Goal: Information Seeking & Learning: Compare options

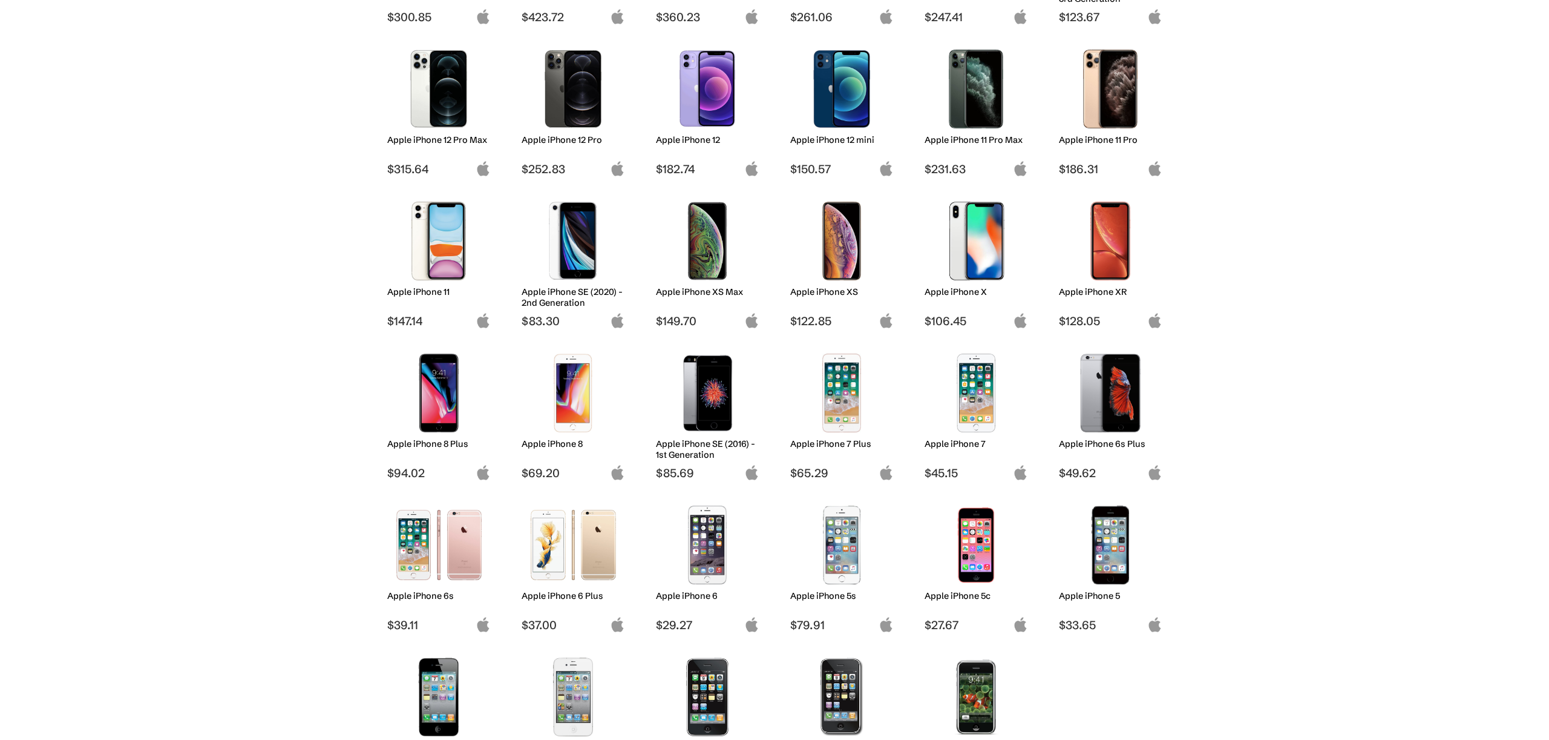
scroll to position [654, 0]
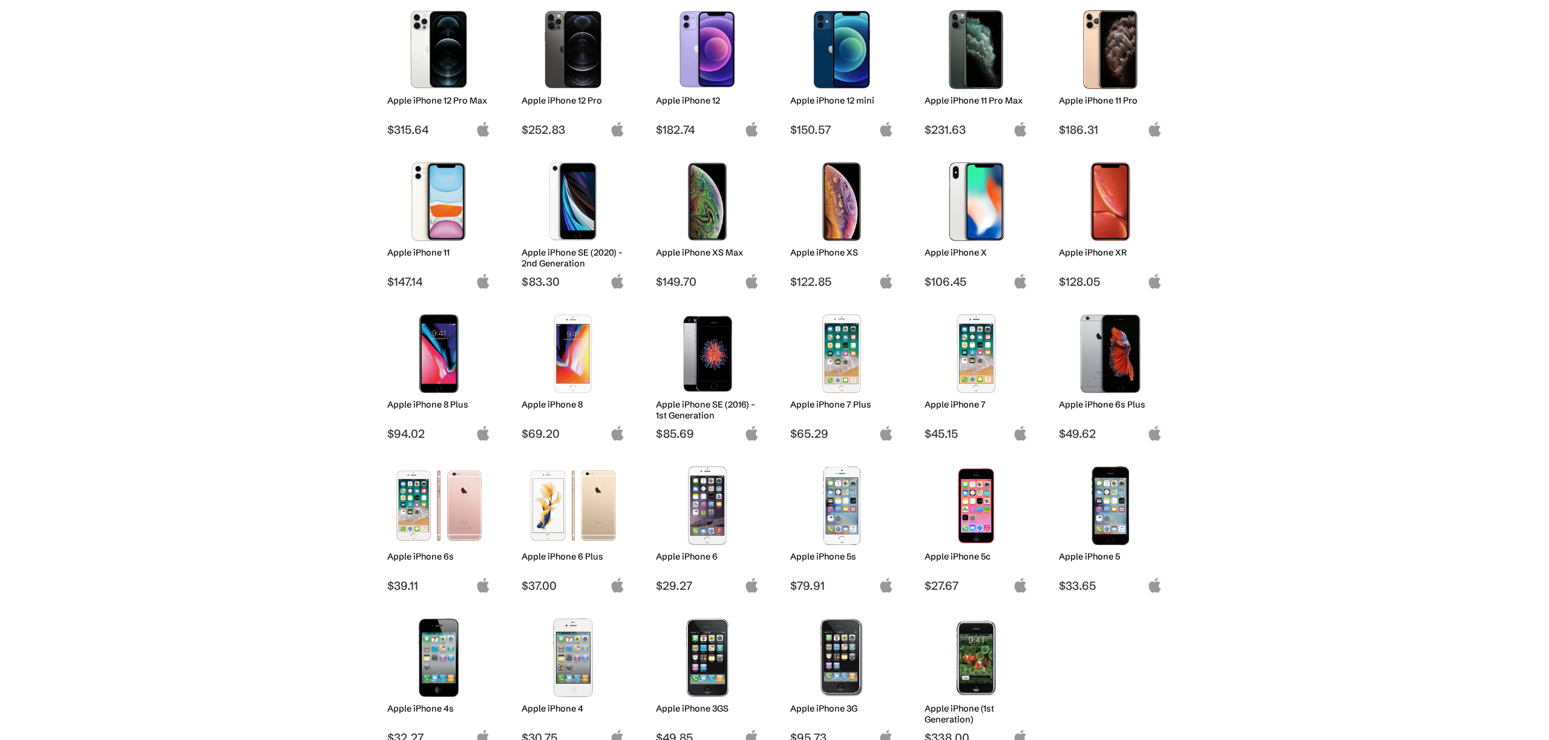
click at [568, 214] on img at bounding box center [573, 201] width 85 height 79
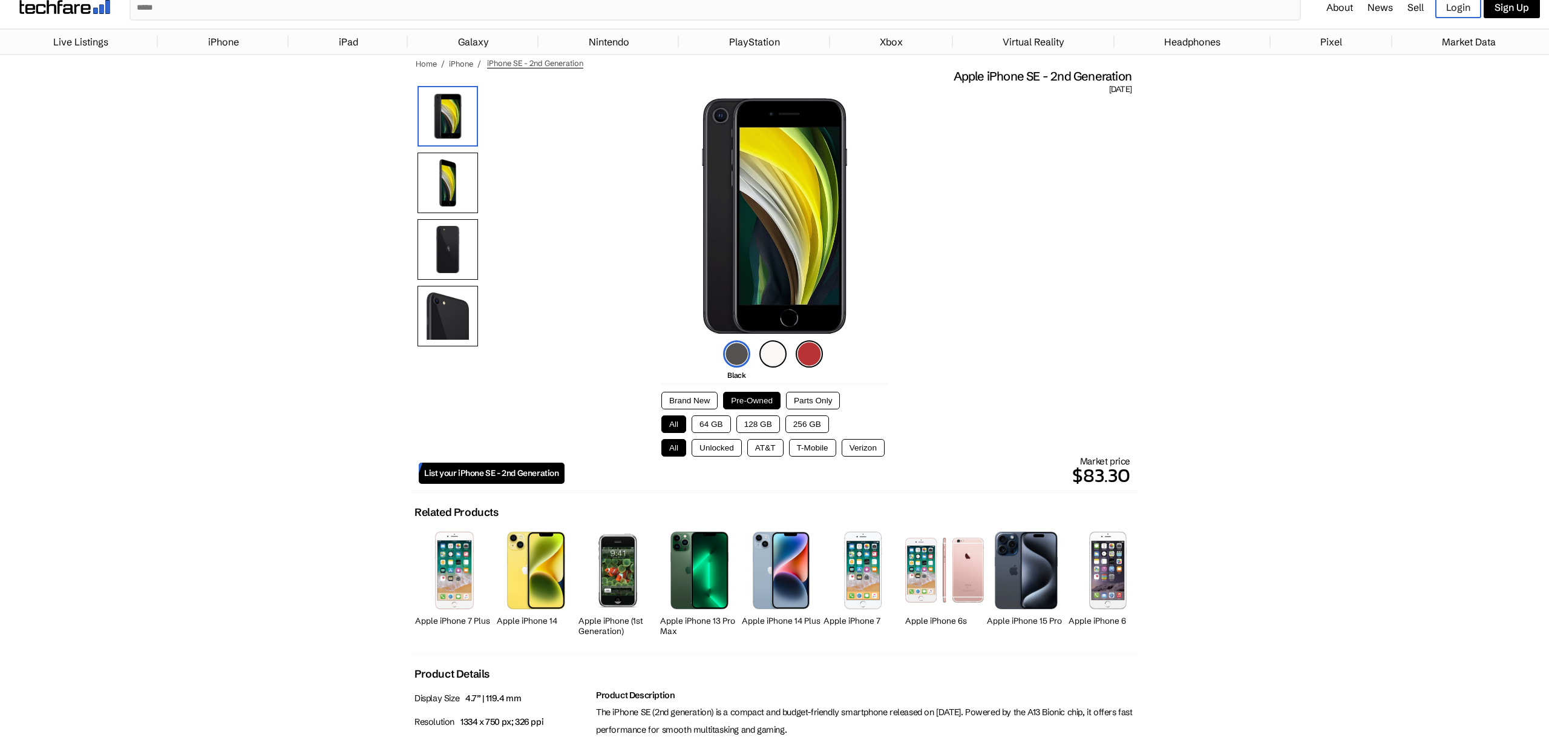
scroll to position [40, 0]
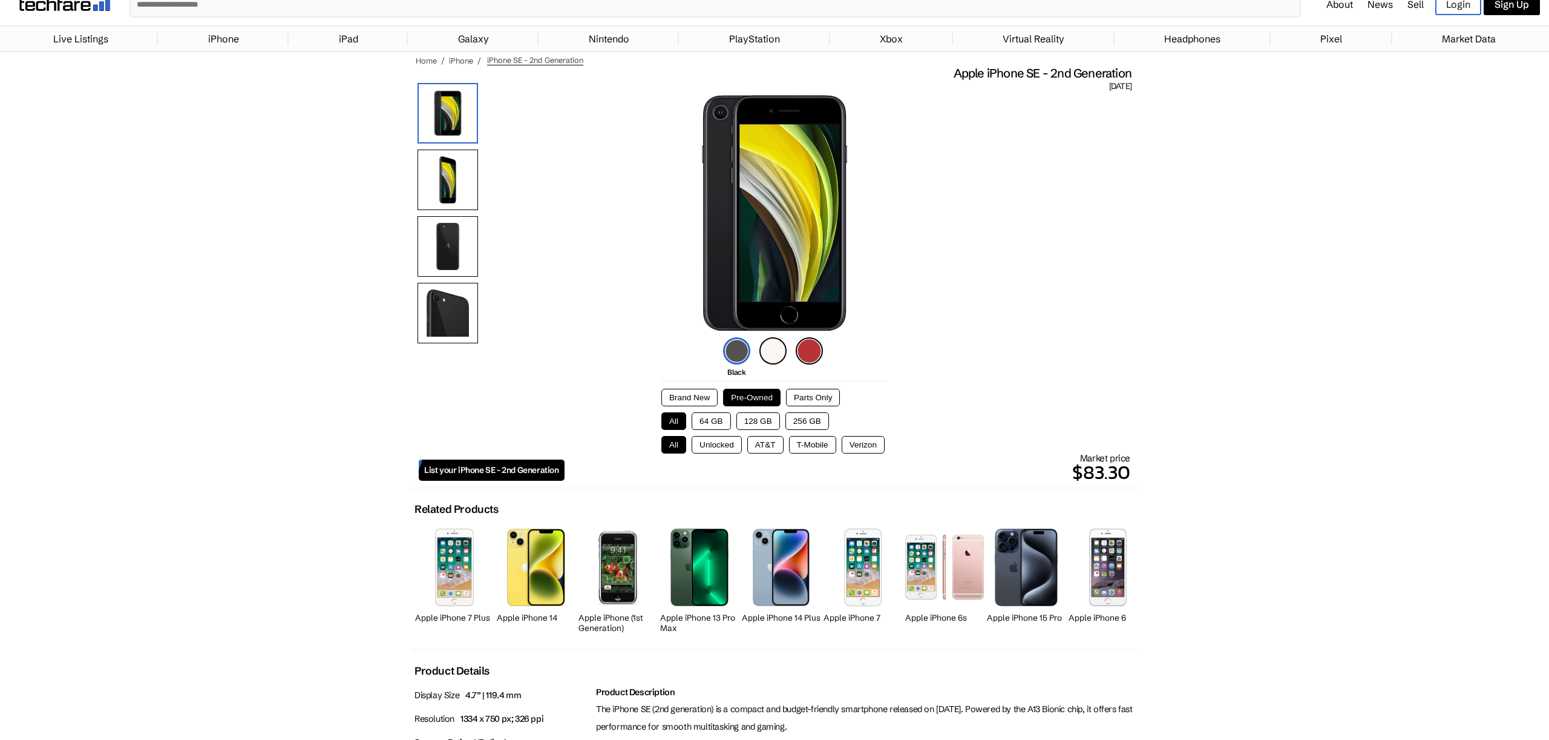
click at [727, 428] on button "64 GB" at bounding box center [711, 421] width 39 height 18
click at [721, 440] on button "Unlocked" at bounding box center [717, 445] width 50 height 18
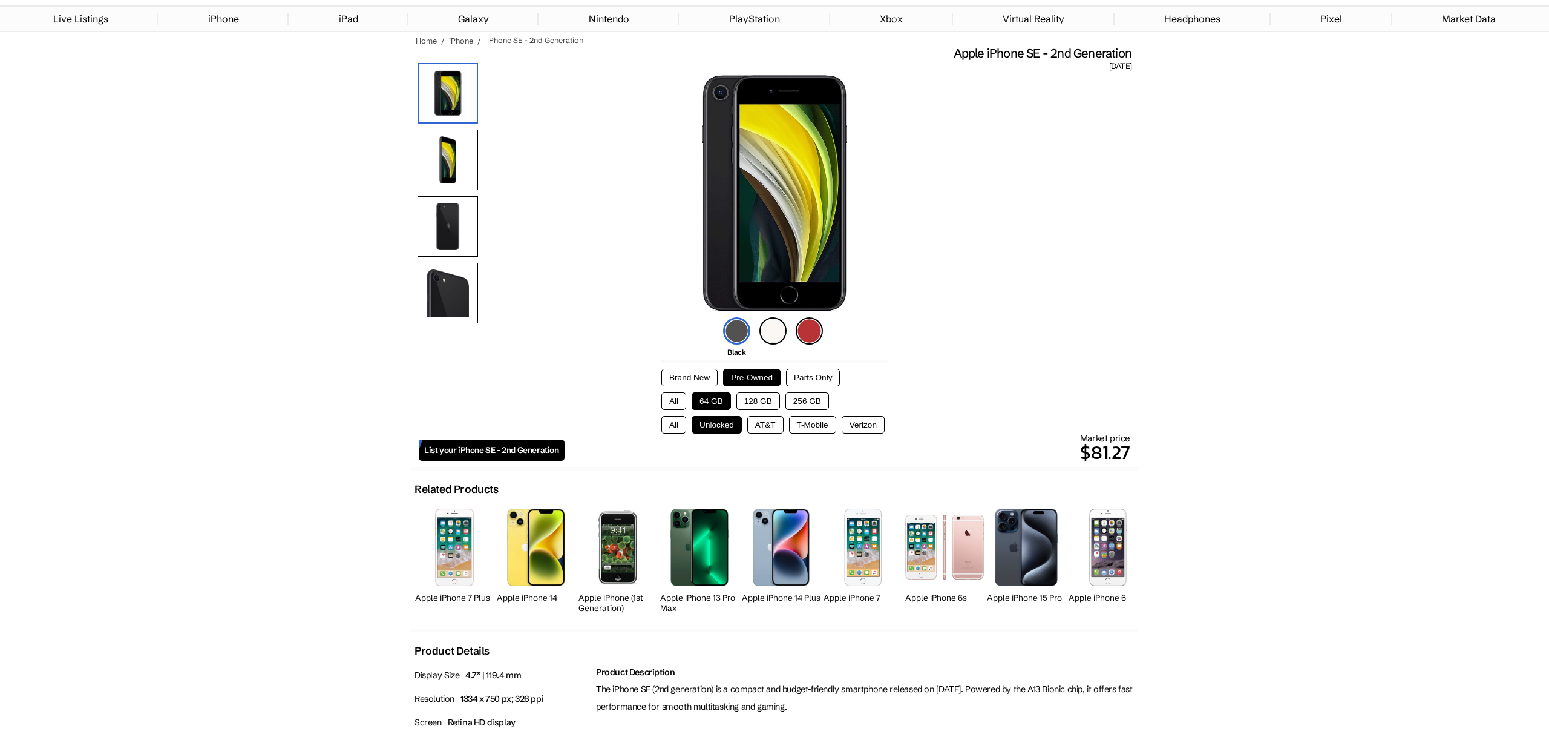
scroll to position [0, 0]
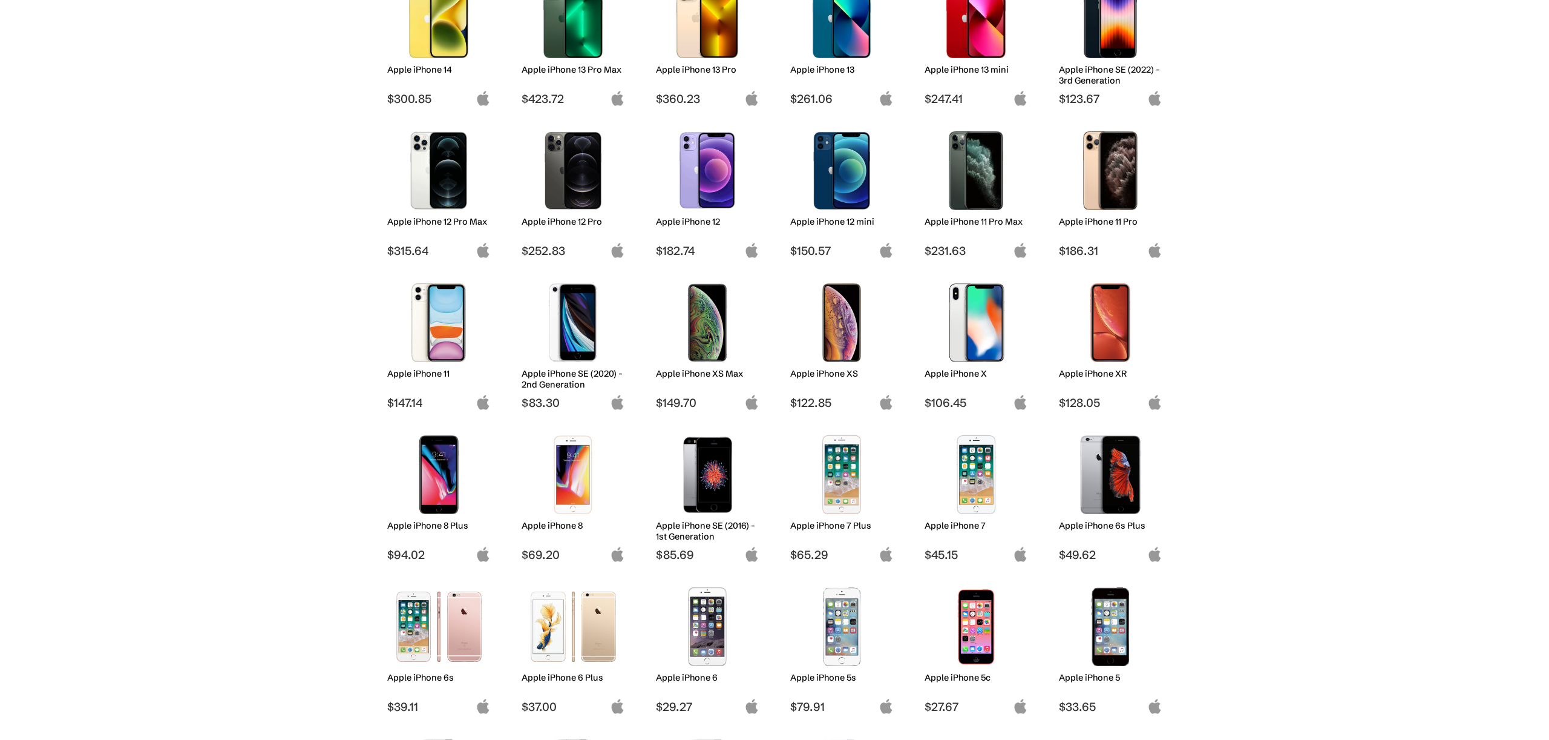
scroll to position [533, 0]
click at [1005, 171] on img at bounding box center [976, 171] width 85 height 79
click at [965, 191] on img at bounding box center [976, 171] width 85 height 79
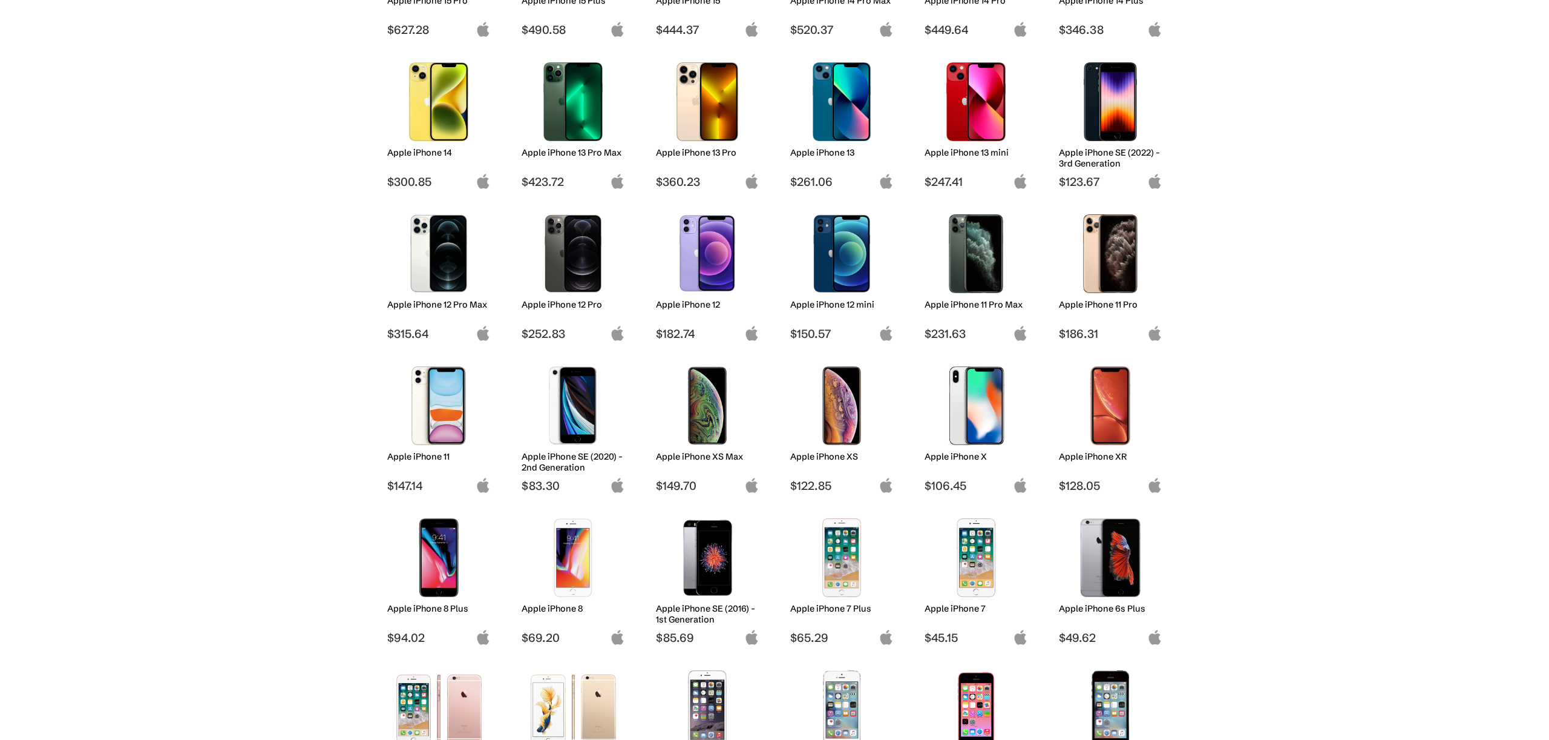
scroll to position [442, 0]
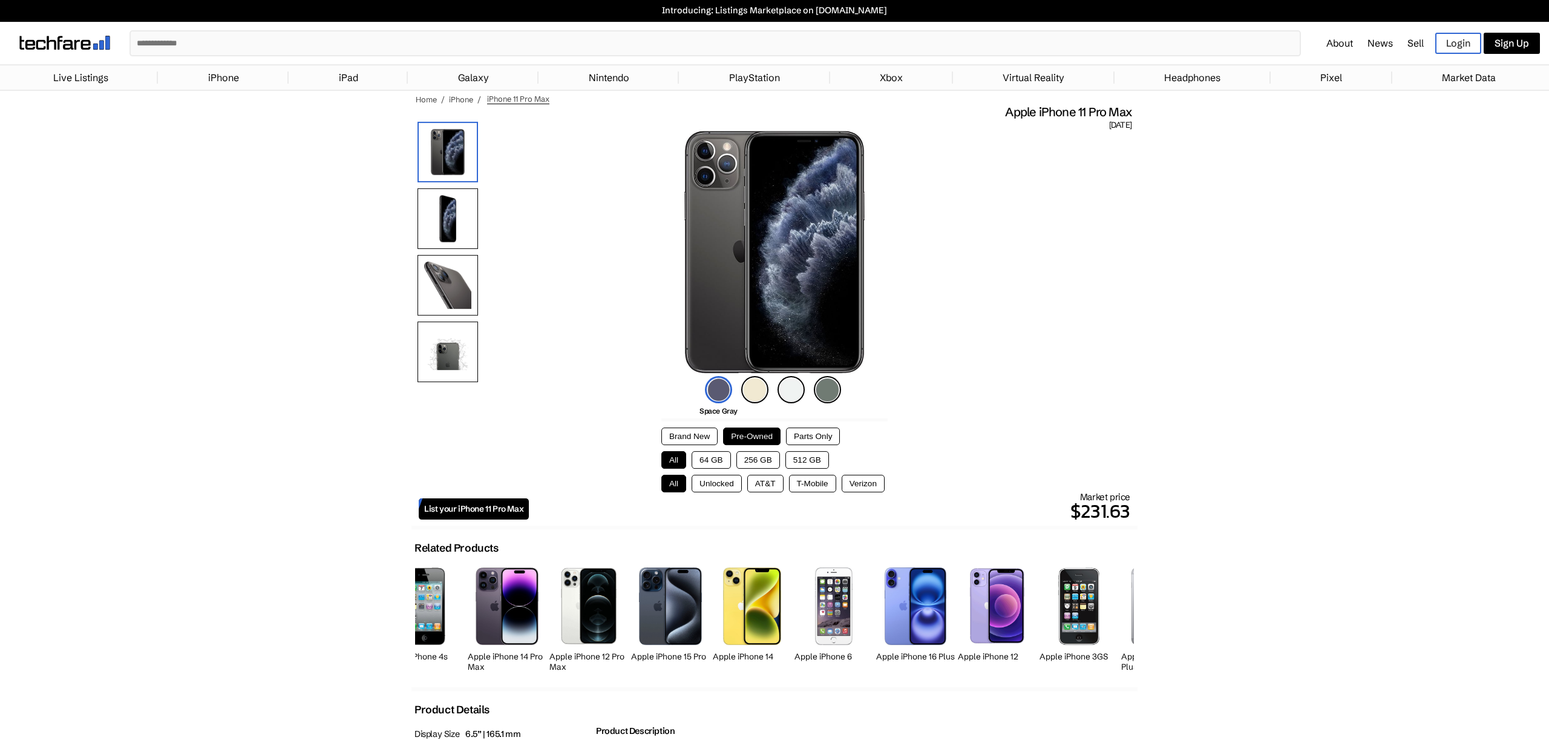
scroll to position [0, 759]
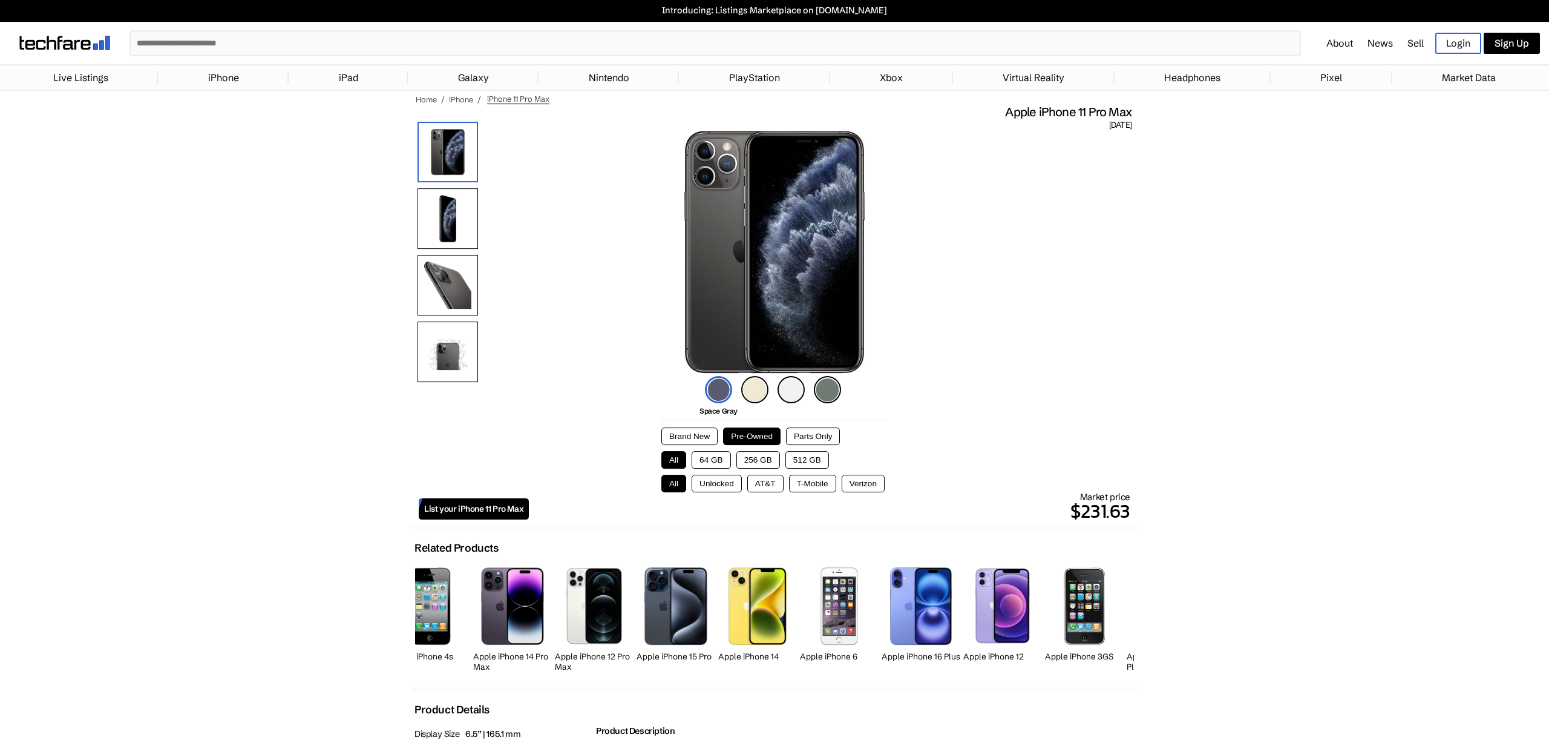
drag, startPoint x: 428, startPoint y: 222, endPoint x: 425, endPoint y: 228, distance: 6.8
click at [428, 222] on img at bounding box center [448, 218] width 61 height 61
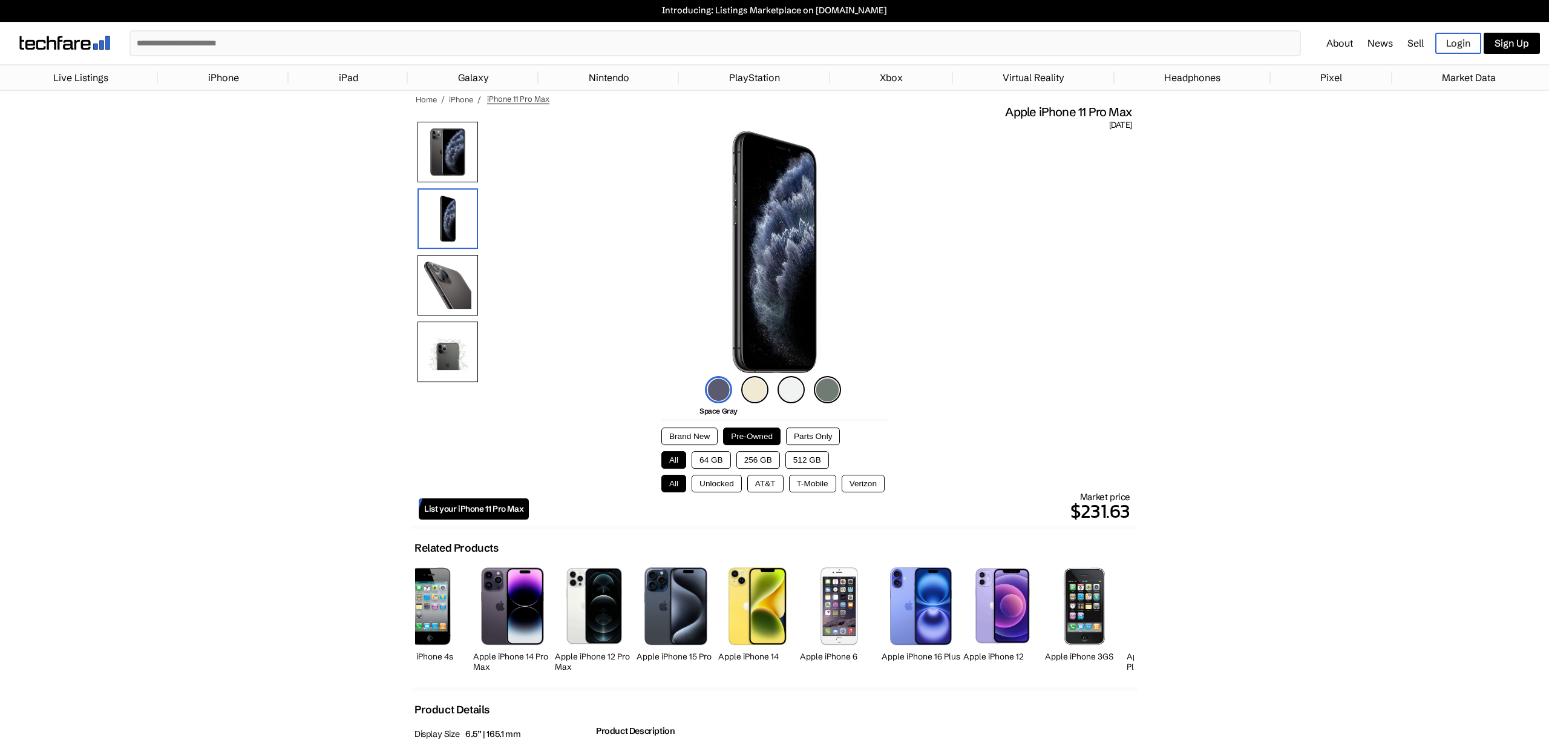
click at [451, 287] on img at bounding box center [448, 285] width 61 height 61
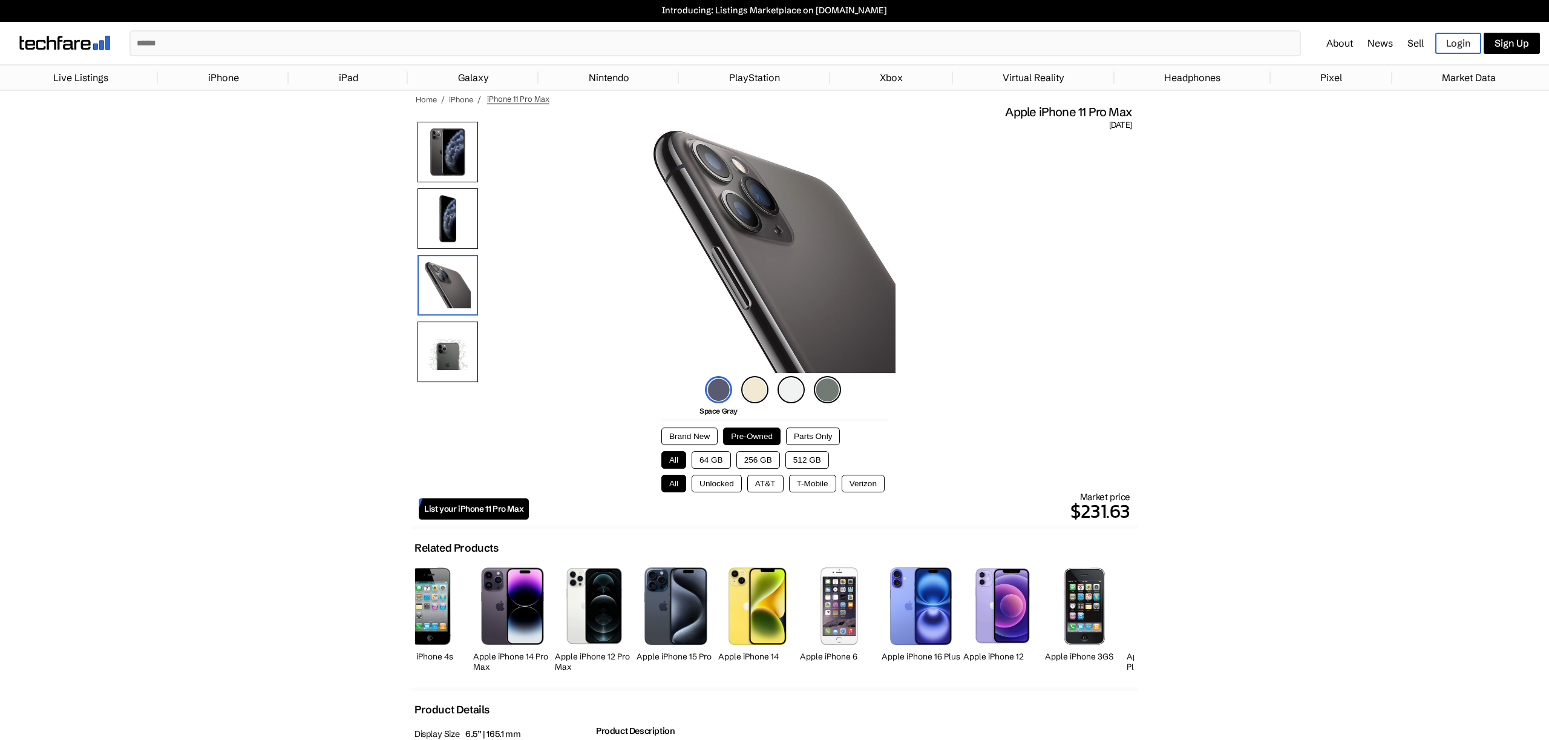
click at [439, 348] on img at bounding box center [448, 351] width 61 height 61
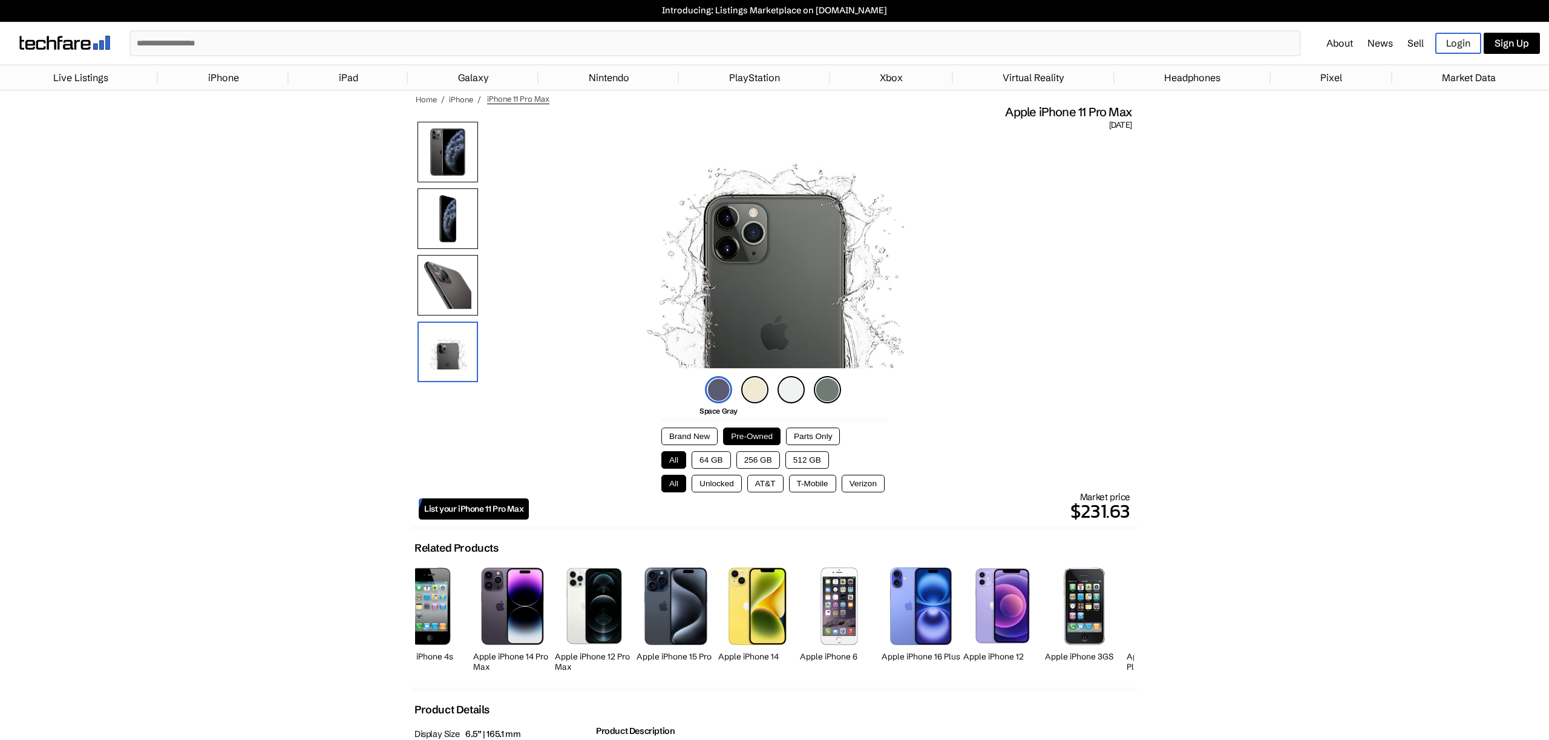
click at [454, 273] on img at bounding box center [448, 285] width 61 height 61
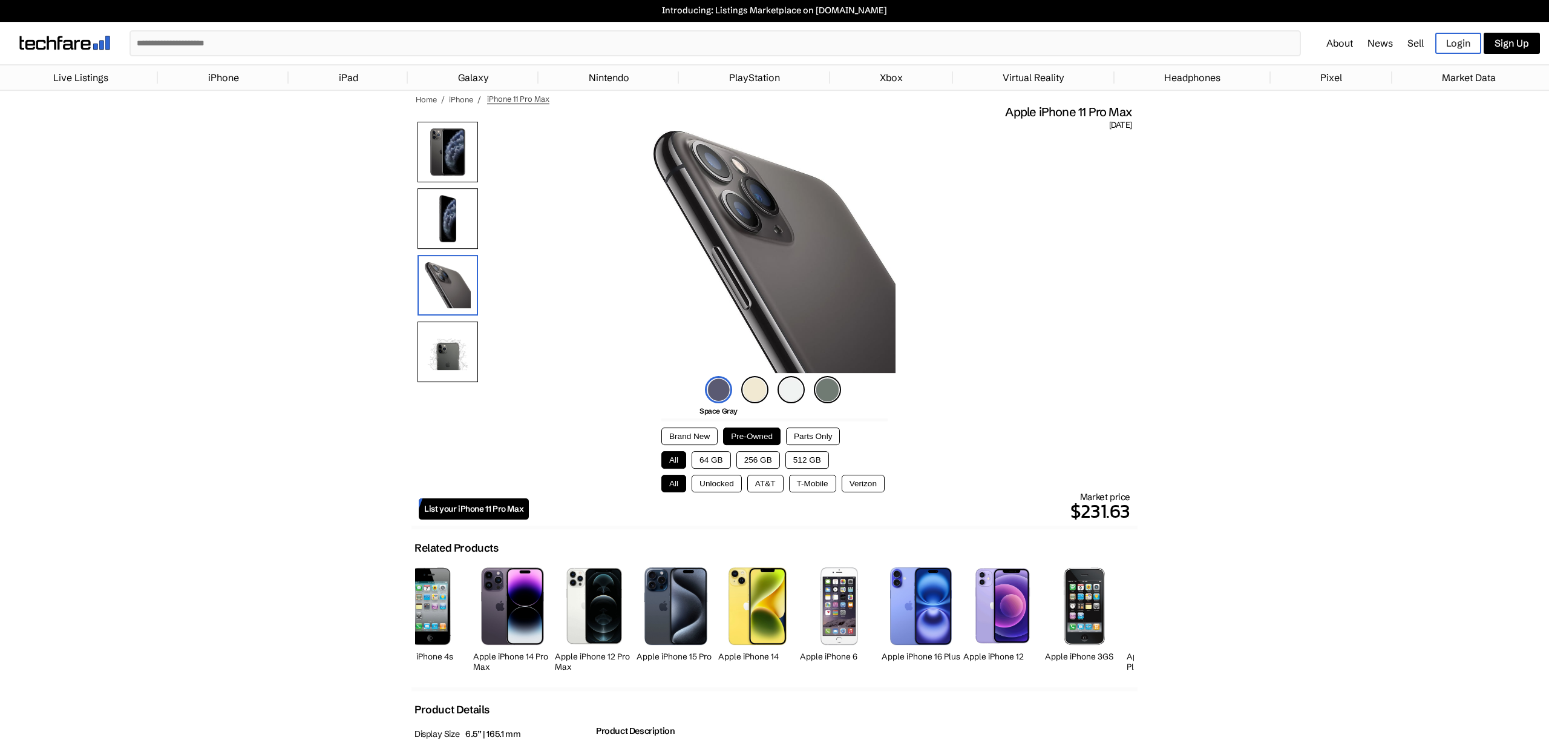
click at [460, 211] on img at bounding box center [448, 218] width 61 height 61
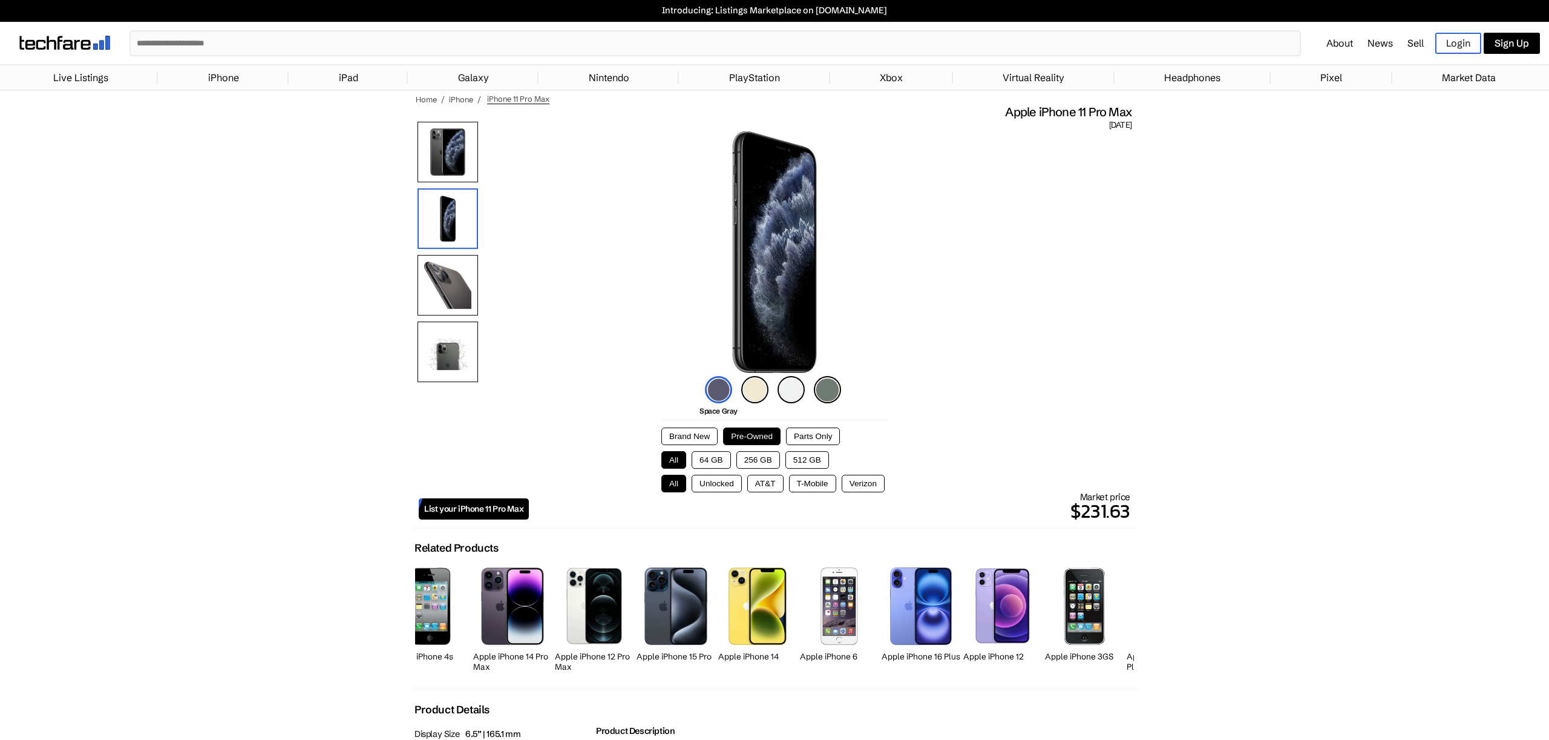
click at [441, 159] on img at bounding box center [448, 152] width 61 height 61
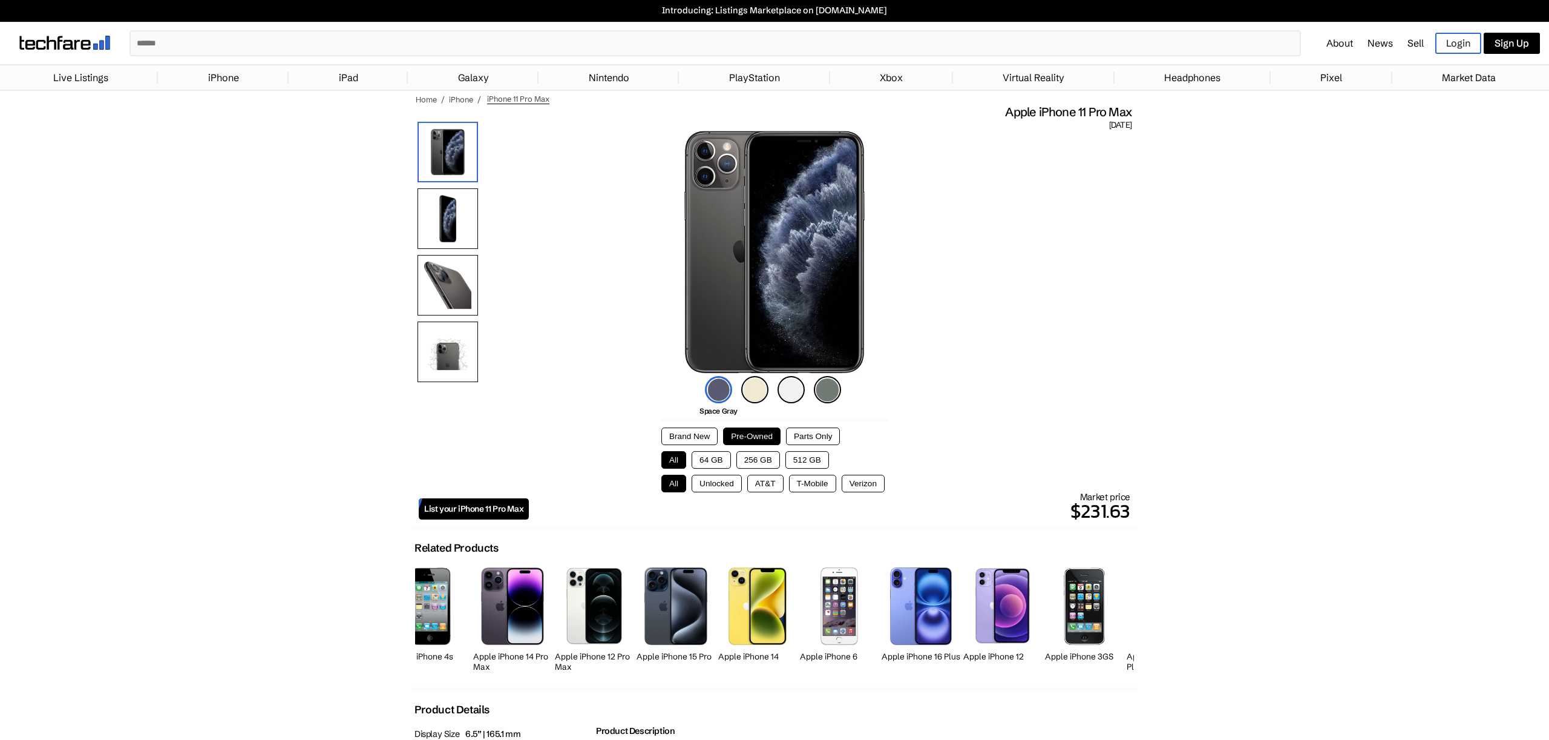
click at [833, 393] on img at bounding box center [827, 389] width 27 height 27
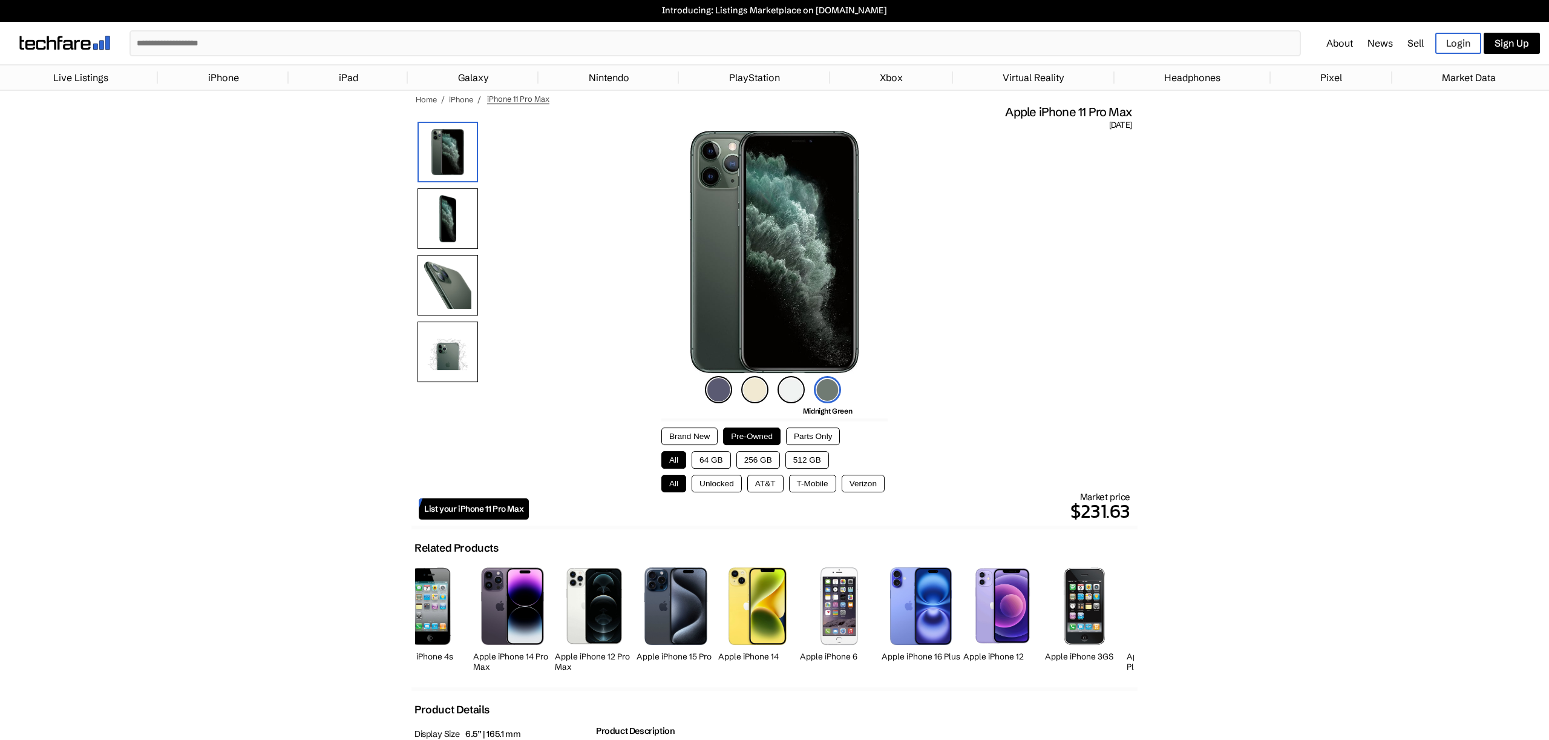
click at [718, 459] on button "64 GB" at bounding box center [711, 460] width 39 height 18
click at [668, 464] on button "All" at bounding box center [673, 460] width 25 height 18
click at [825, 465] on button "512 GB" at bounding box center [808, 460] width 44 height 18
click at [752, 465] on button "256 GB" at bounding box center [759, 460] width 44 height 18
click at [698, 463] on button "64 GB" at bounding box center [711, 460] width 39 height 18
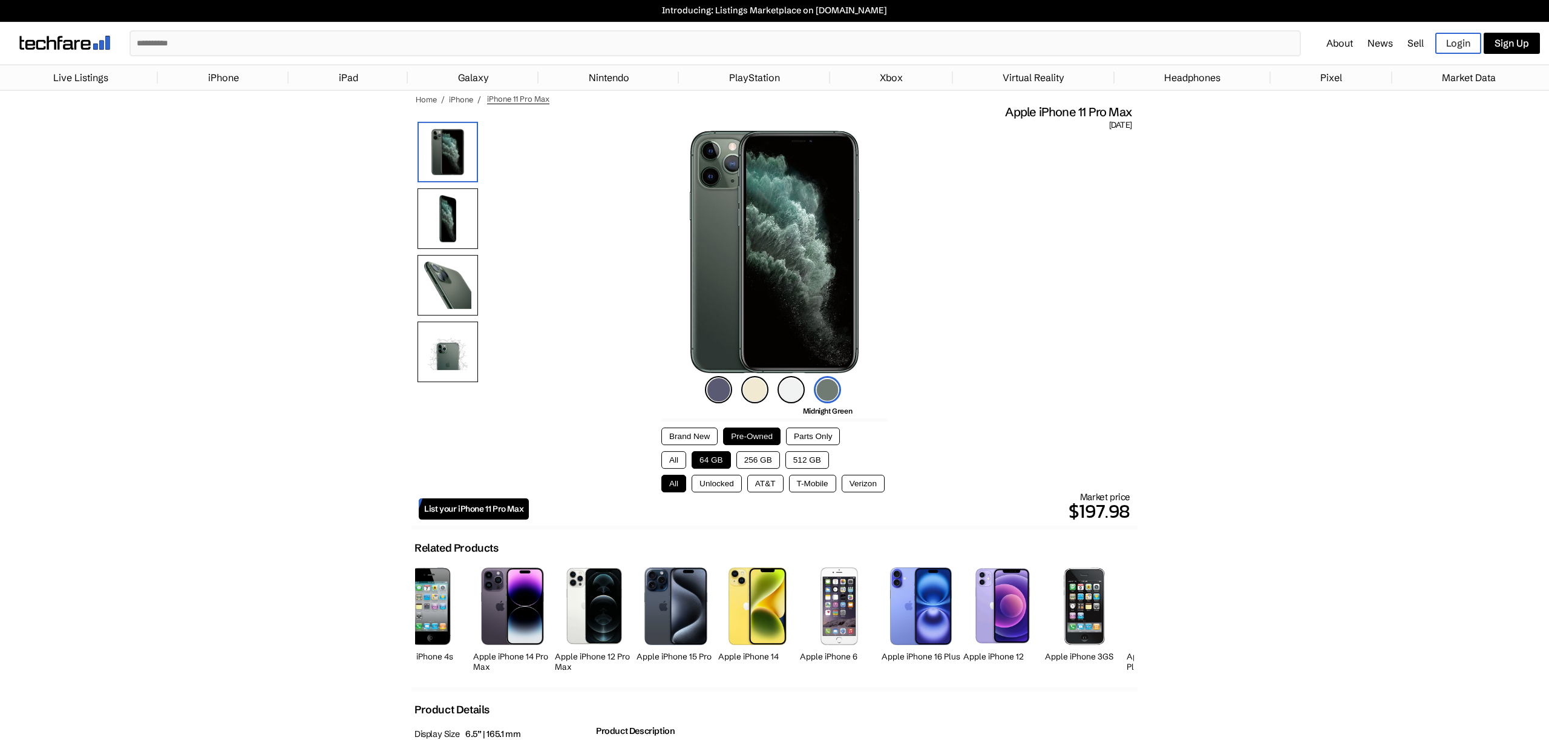
click at [678, 462] on button "All" at bounding box center [673, 460] width 25 height 18
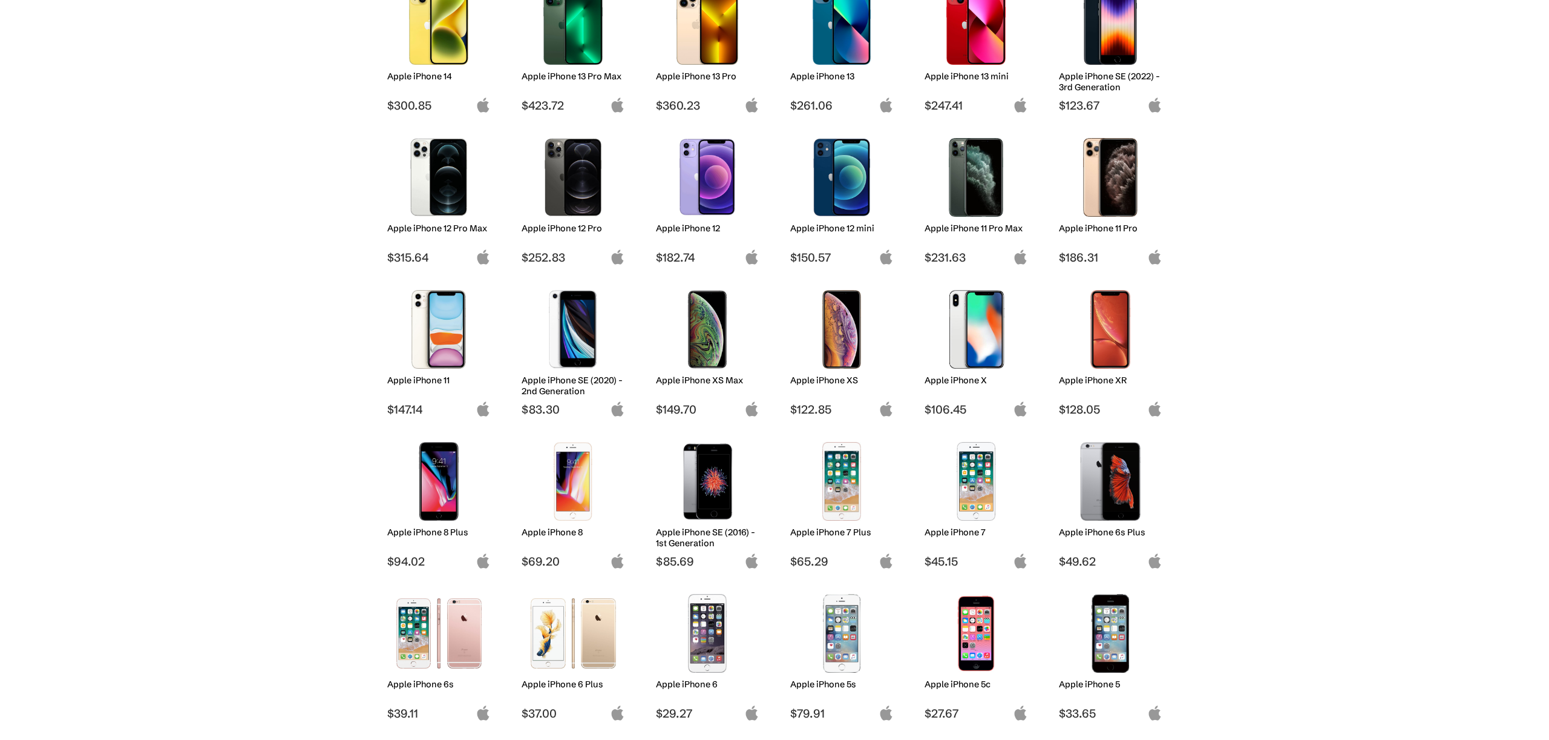
scroll to position [528, 0]
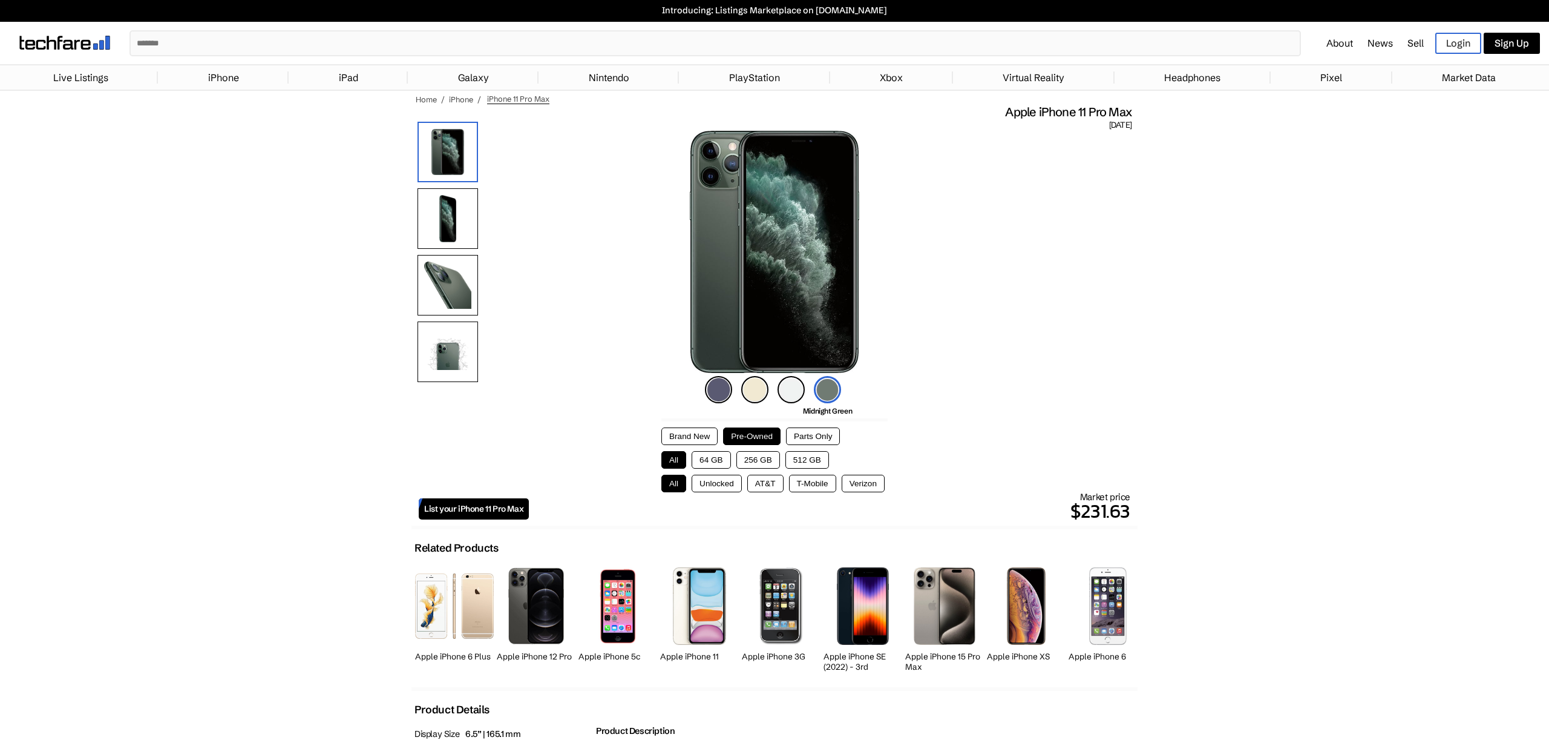
scroll to position [1, 0]
click at [1185, 54] on input "text" at bounding box center [715, 43] width 1169 height 24
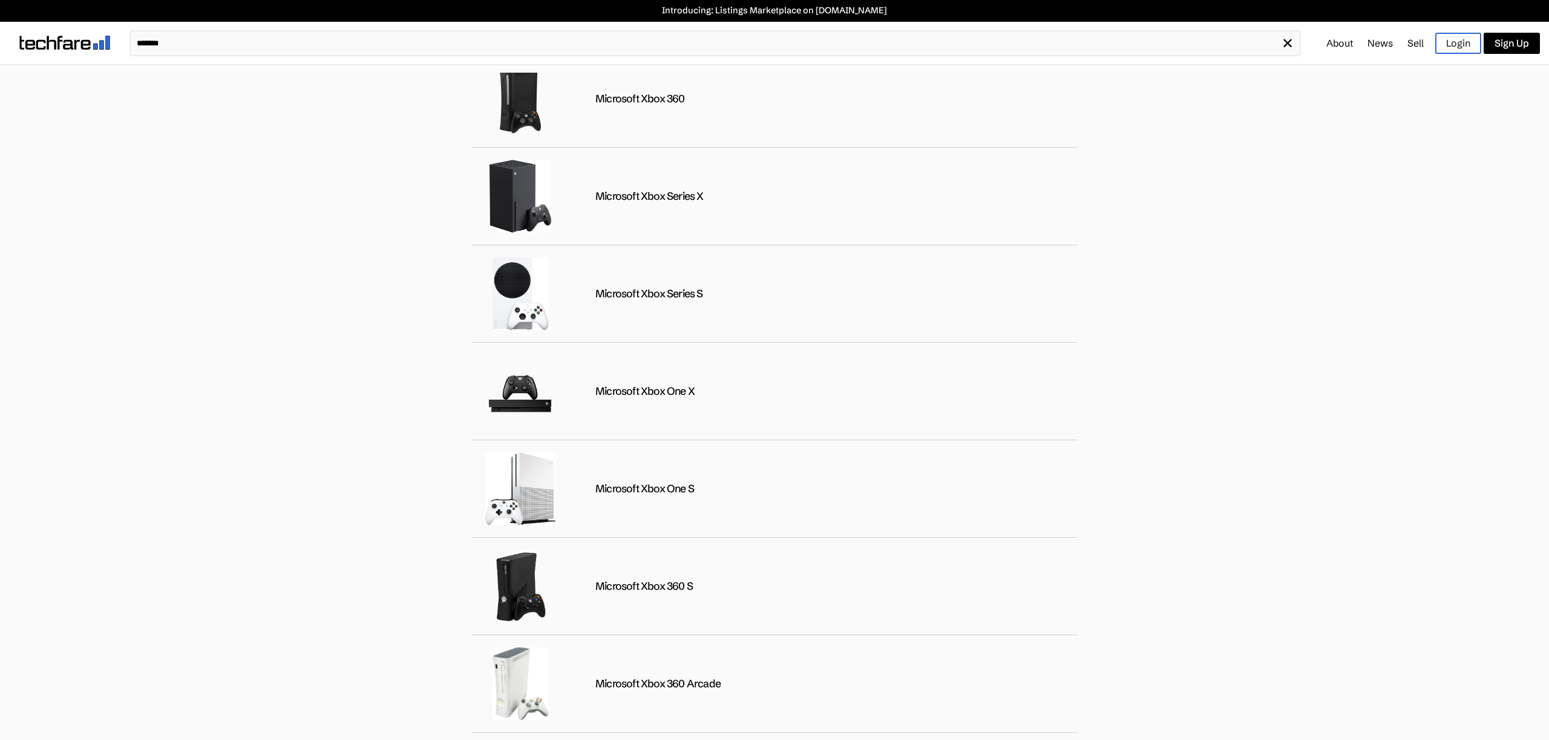
scroll to position [0, 0]
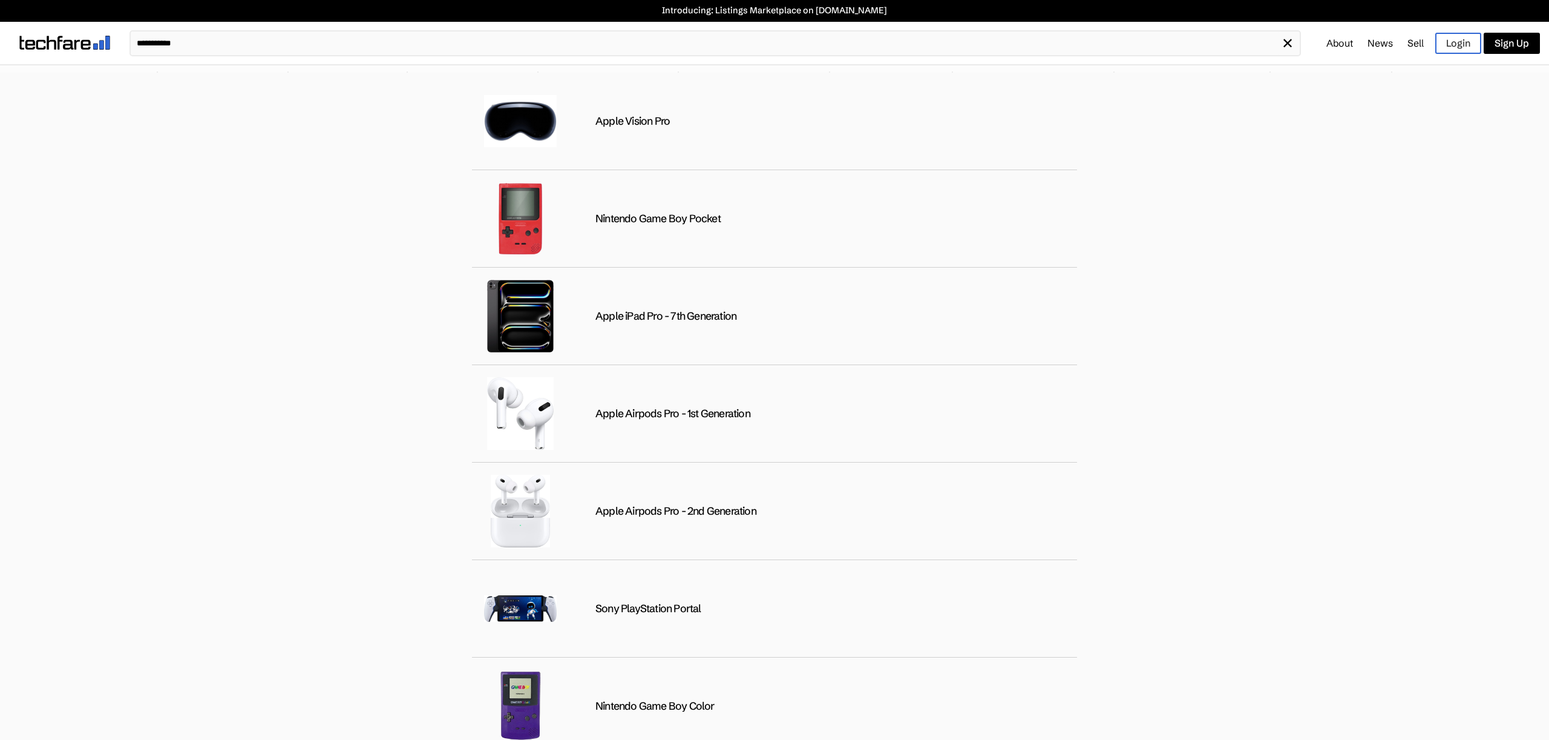
type input "**********"
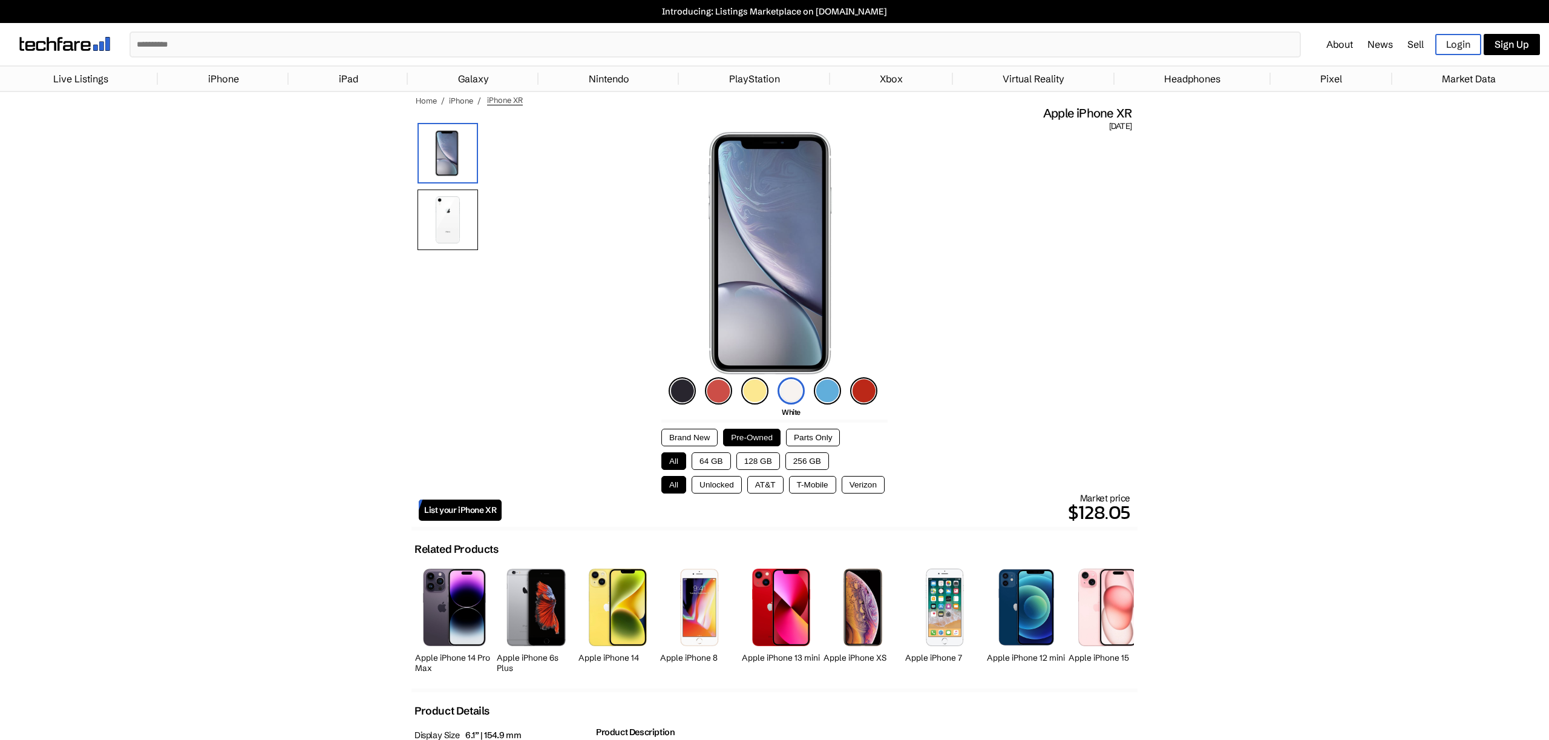
click at [674, 384] on img at bounding box center [682, 390] width 27 height 27
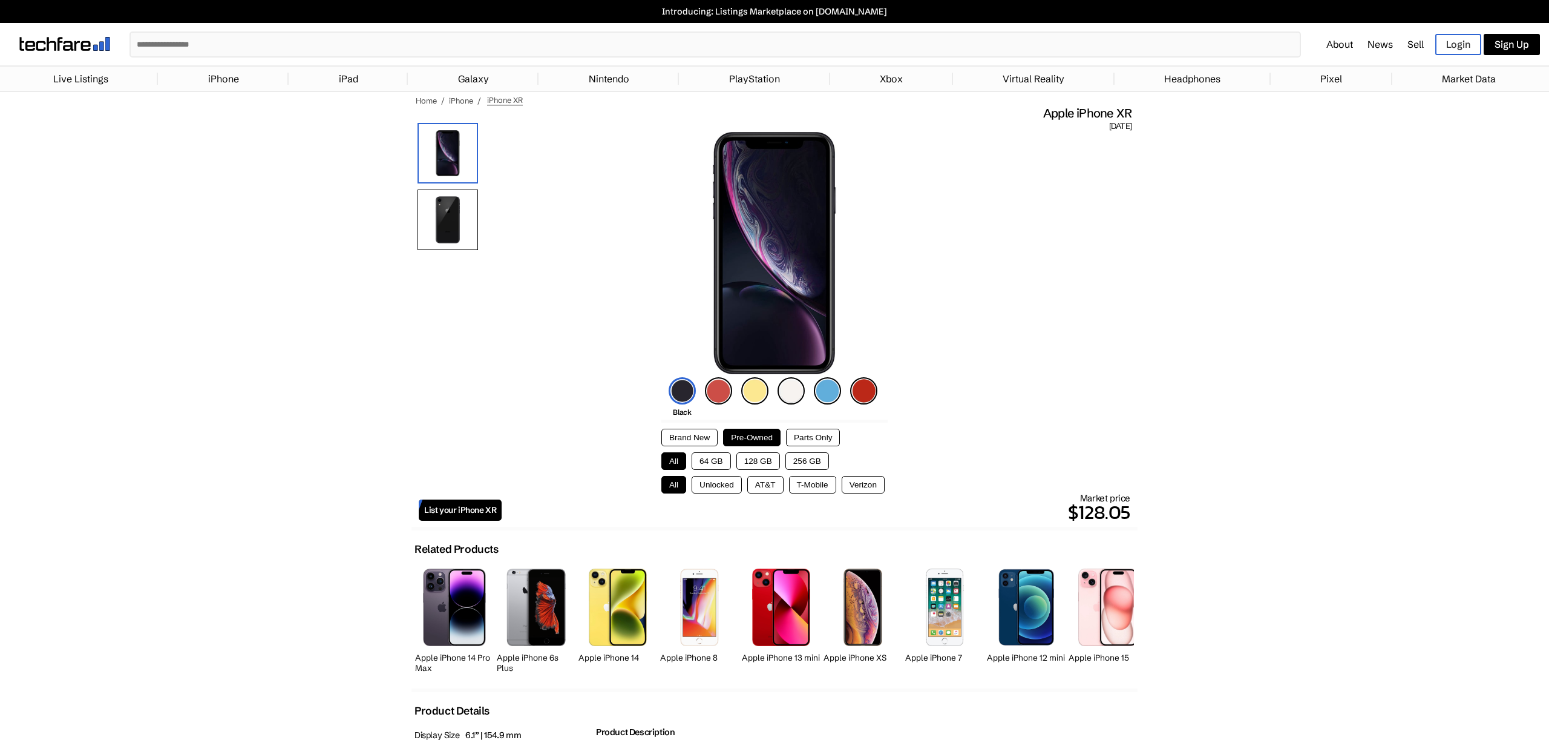
click at [681, 392] on img at bounding box center [682, 390] width 27 height 27
click at [683, 392] on img at bounding box center [682, 390] width 27 height 27
click at [724, 391] on img at bounding box center [718, 390] width 27 height 27
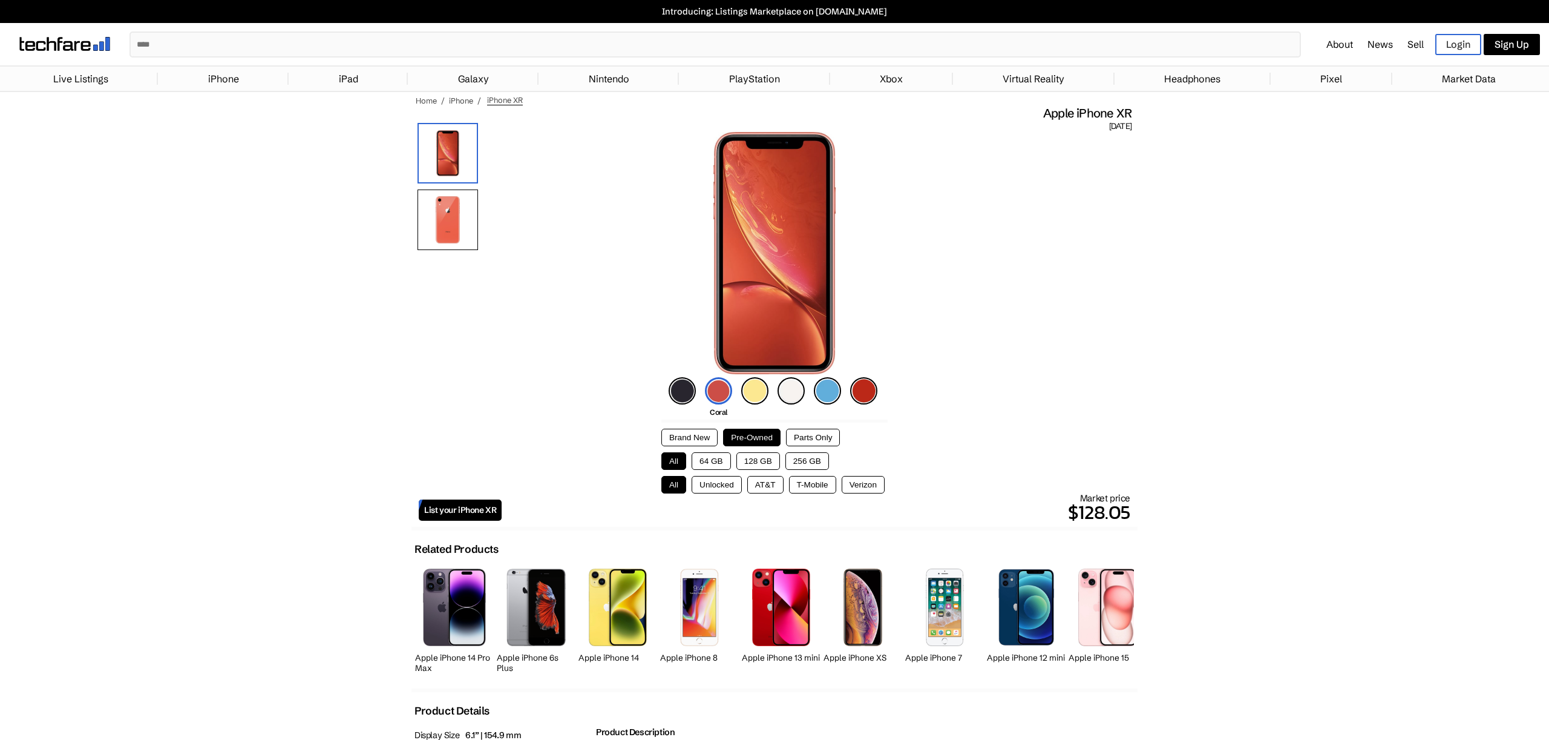
click at [756, 390] on img at bounding box center [754, 390] width 27 height 27
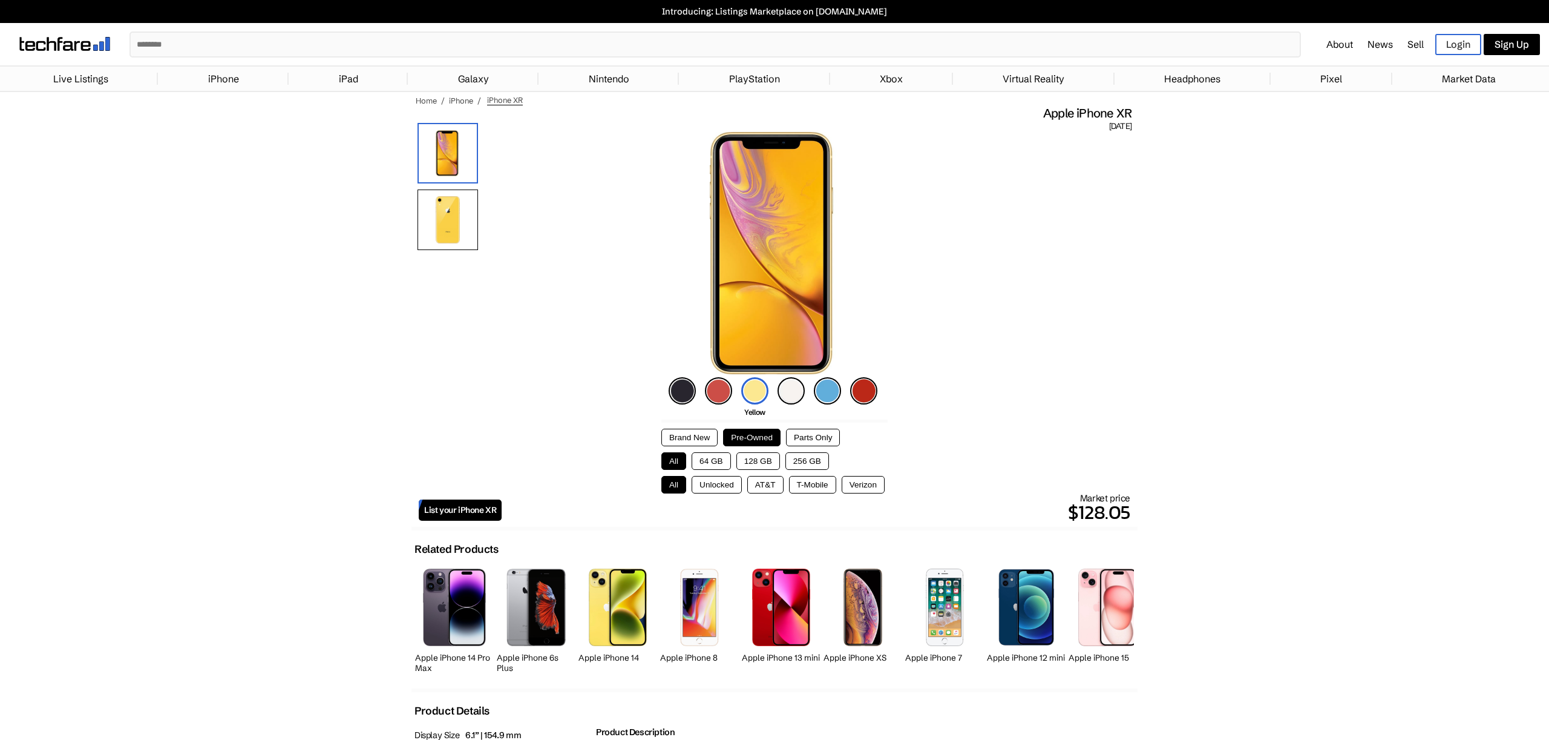
click at [797, 385] on img at bounding box center [791, 390] width 27 height 27
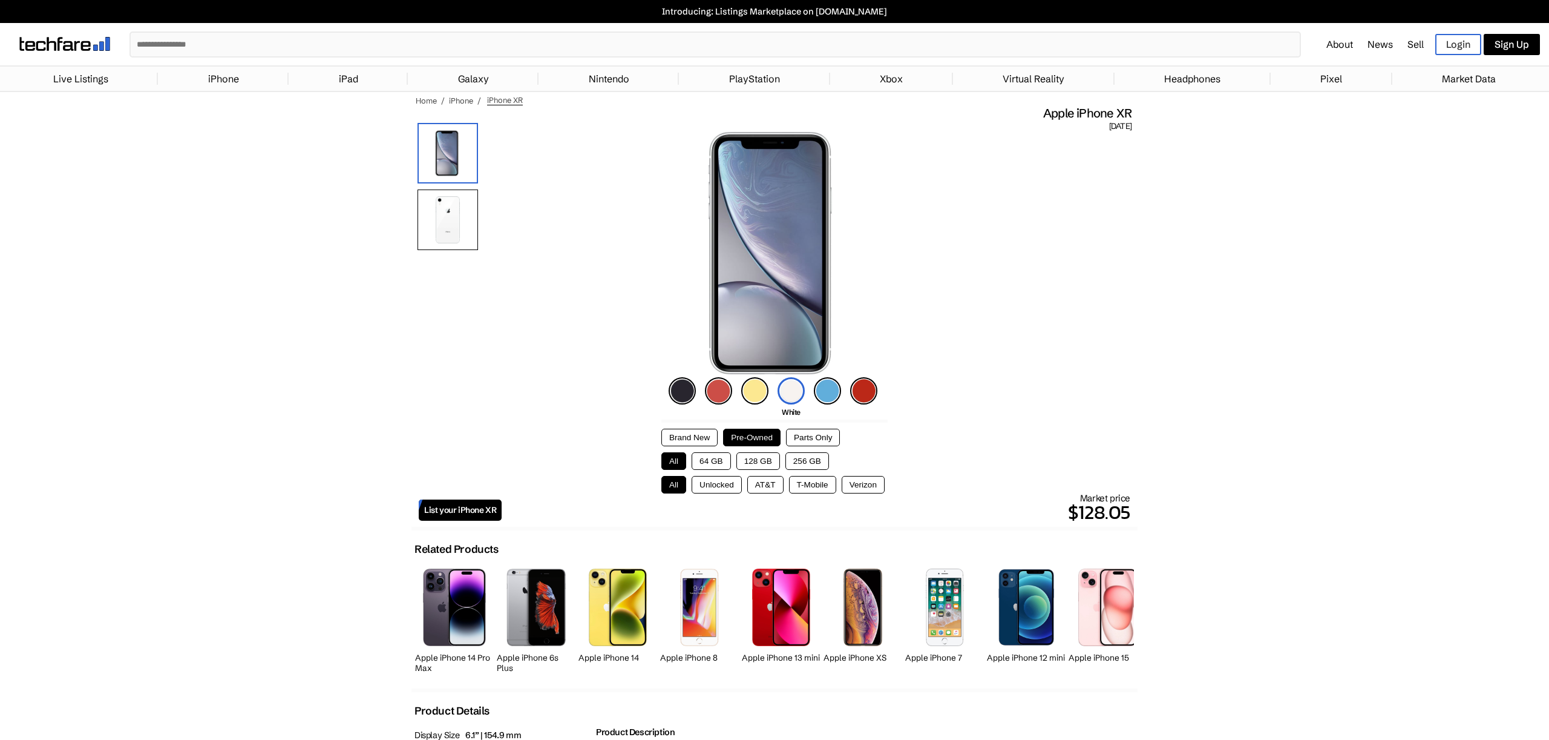
click at [761, 392] on img at bounding box center [754, 390] width 27 height 27
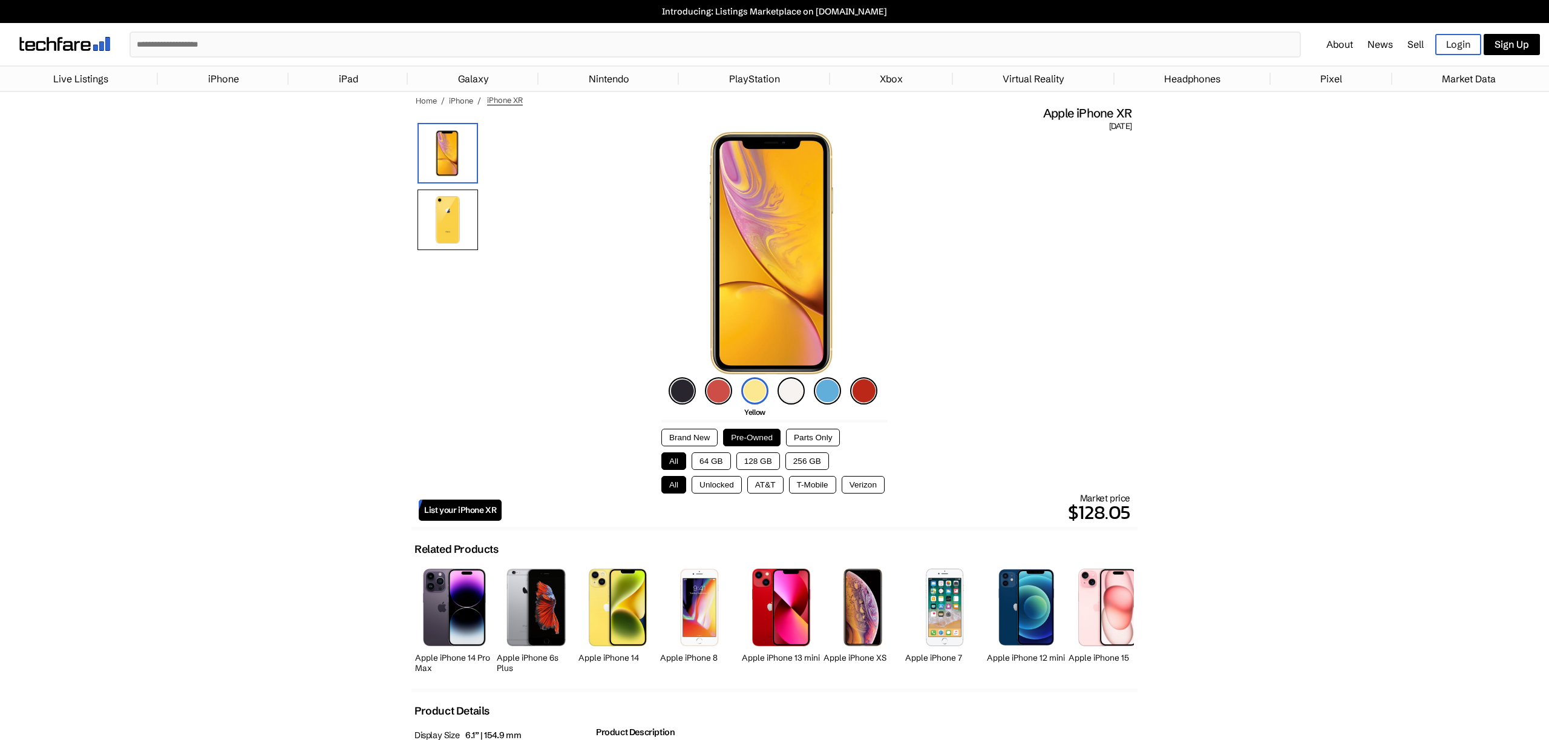
click at [724, 391] on img at bounding box center [718, 390] width 27 height 27
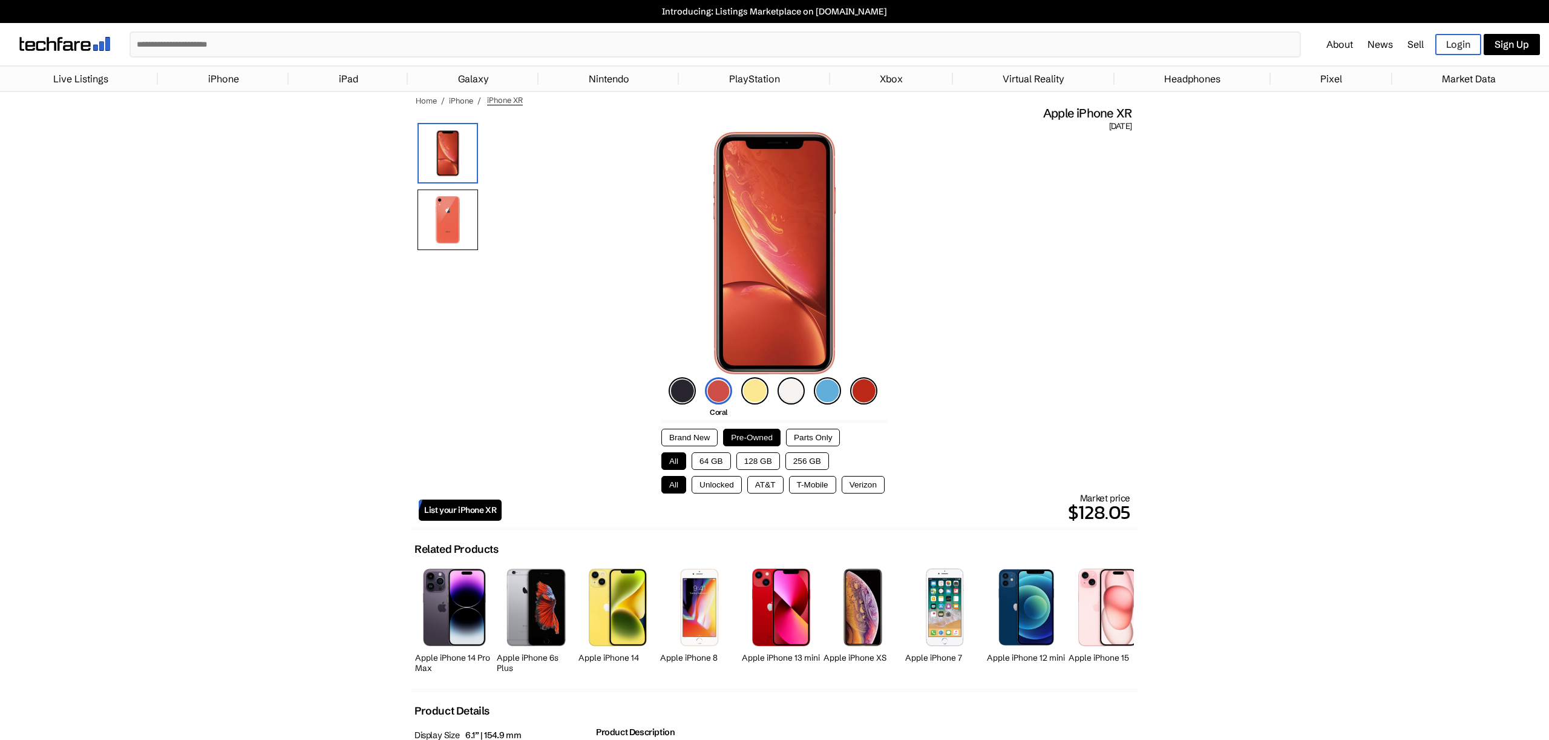
click at [758, 392] on img at bounding box center [754, 390] width 27 height 27
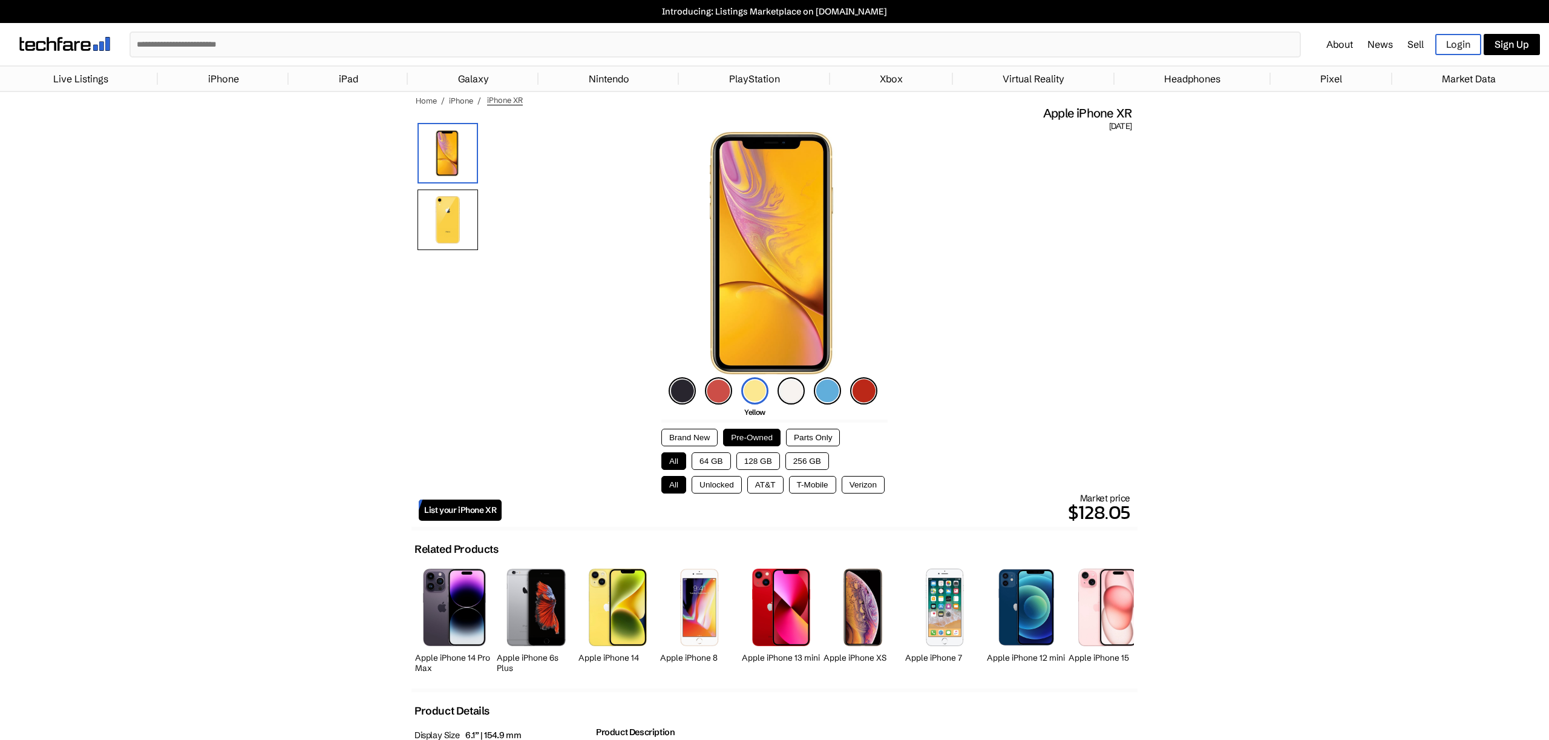
click at [790, 391] on img at bounding box center [791, 390] width 27 height 27
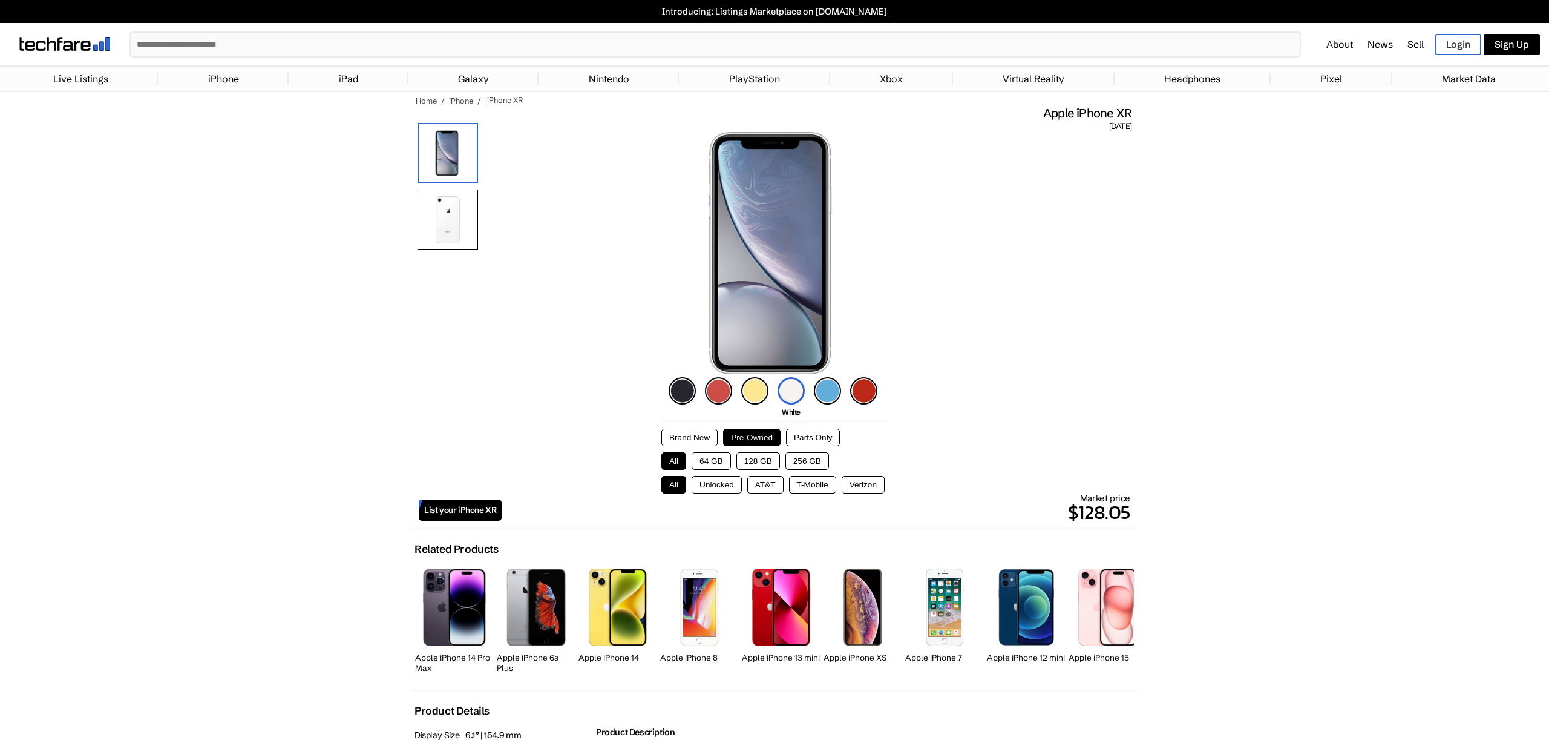
click at [821, 387] on img at bounding box center [827, 390] width 27 height 27
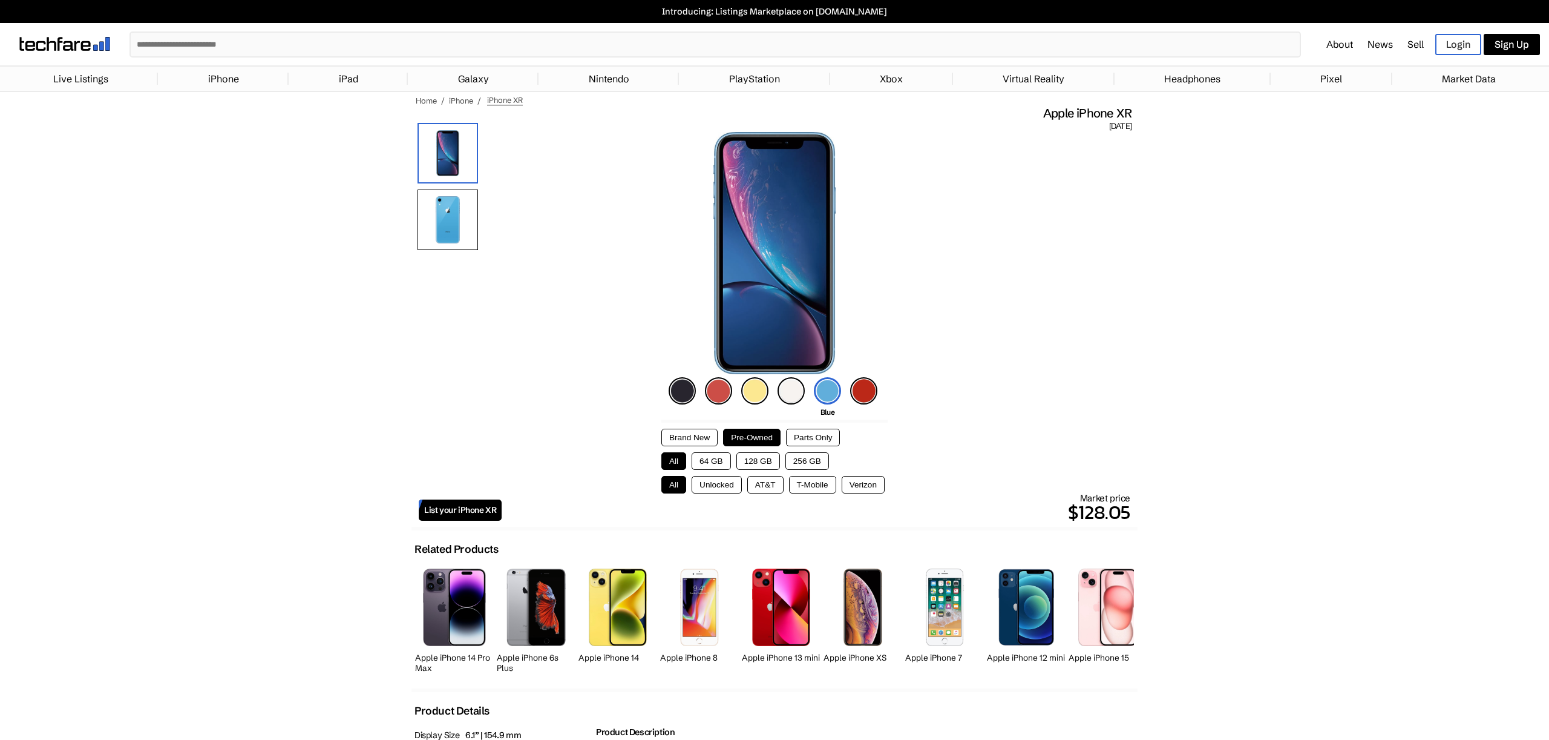
click at [882, 392] on div "Black Coral Yellow White Blue [PRODUCT]Red" at bounding box center [775, 390] width 218 height 33
click at [828, 393] on img at bounding box center [827, 390] width 27 height 27
click at [857, 393] on img at bounding box center [863, 390] width 27 height 27
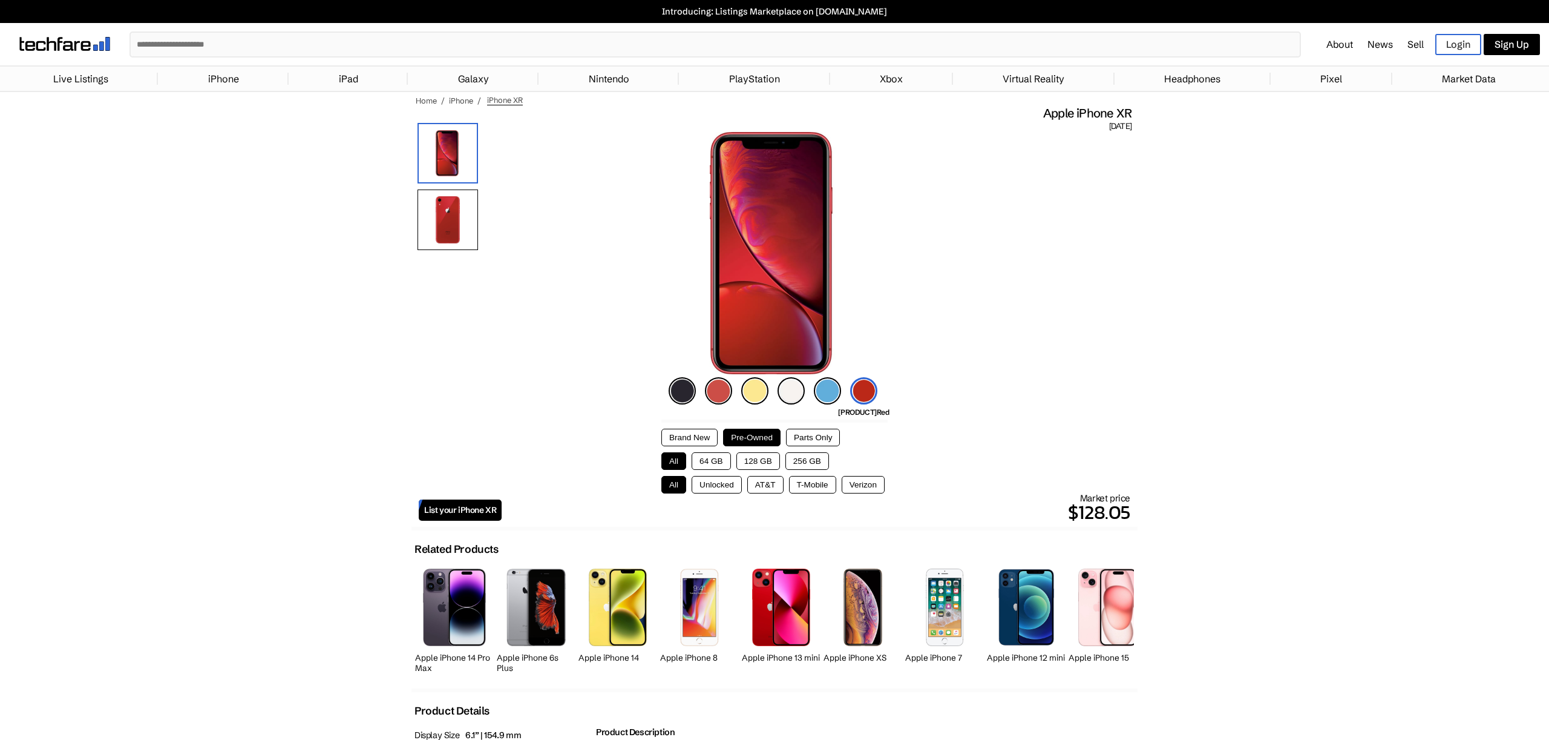
click at [684, 389] on img at bounding box center [682, 390] width 27 height 27
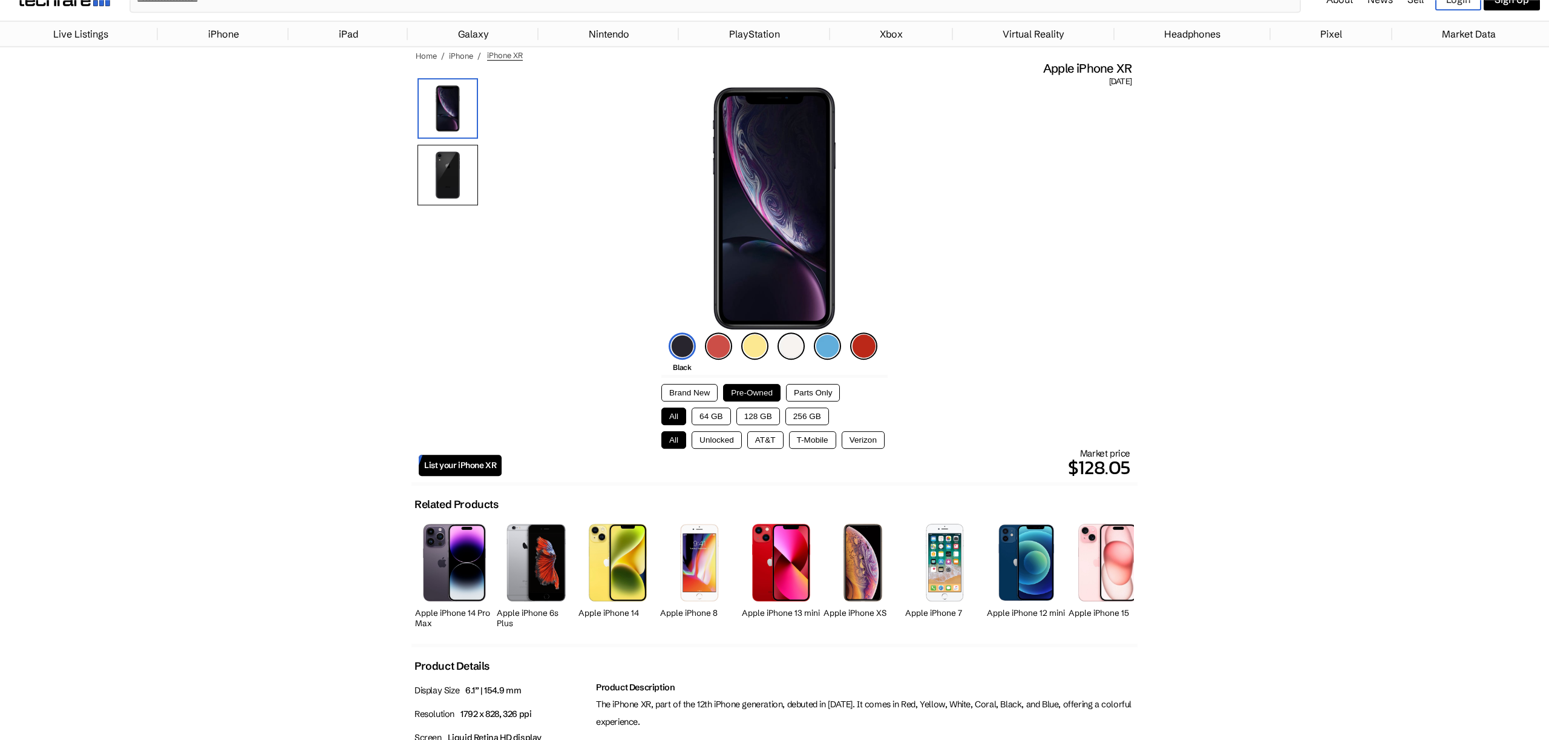
scroll to position [31, 0]
